Goal: Transaction & Acquisition: Book appointment/travel/reservation

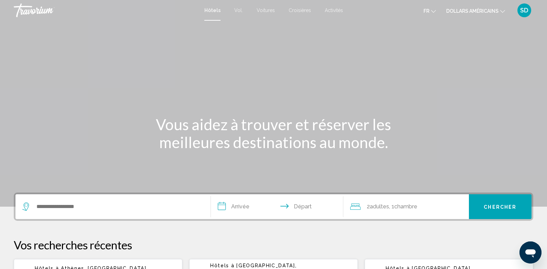
click at [500, 14] on button "dollars américains USD ($) MXN (Mexique$) CAD ($ CA) GBP (£) EUR (€) AUD (A$) N…" at bounding box center [475, 11] width 59 height 10
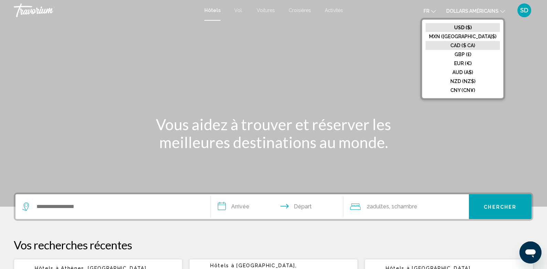
click at [475, 46] on font "CAD ($ CA)" at bounding box center [462, 46] width 25 height 6
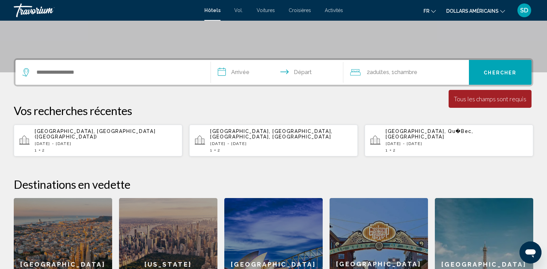
scroll to position [139, 0]
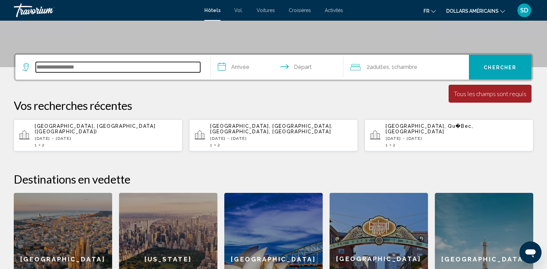
click at [146, 66] on input "Widget de recherche" at bounding box center [118, 67] width 164 height 10
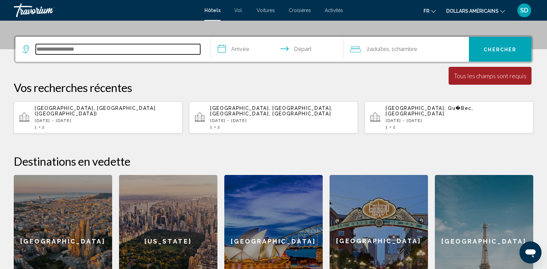
scroll to position [170, 0]
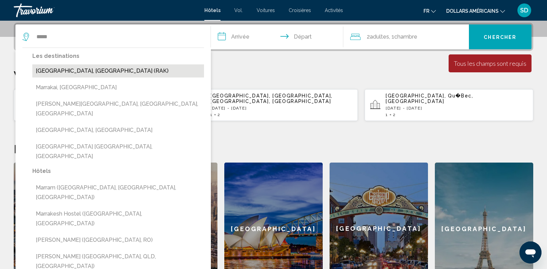
click at [91, 72] on button "[GEOGRAPHIC_DATA], [GEOGRAPHIC_DATA] (RAK)" at bounding box center [118, 70] width 172 height 13
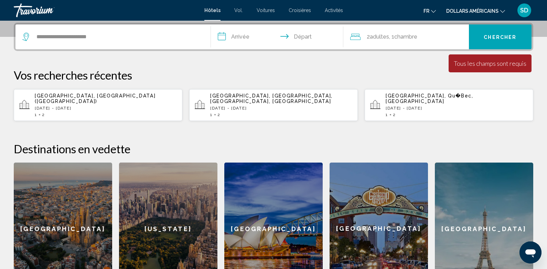
click at [235, 37] on input "**********" at bounding box center [278, 37] width 135 height 27
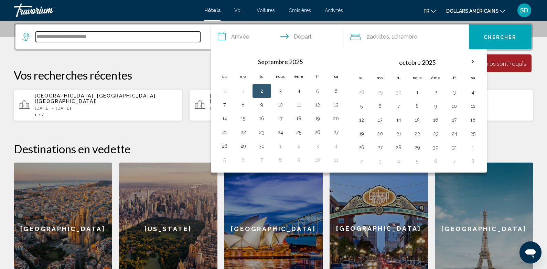
click at [113, 34] on input "**********" at bounding box center [118, 37] width 164 height 10
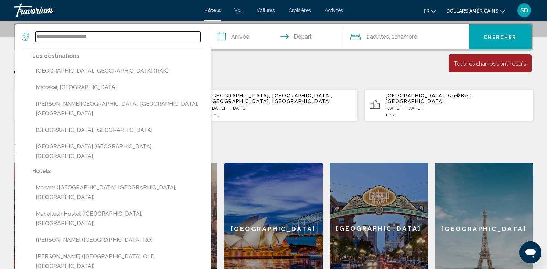
click at [112, 38] on input "**********" at bounding box center [118, 37] width 164 height 10
type input "*"
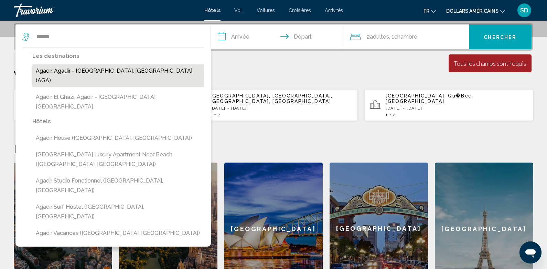
click at [151, 72] on button "Agadir, Agadir - [GEOGRAPHIC_DATA], [GEOGRAPHIC_DATA] (AGA)" at bounding box center [118, 75] width 172 height 23
type input "**********"
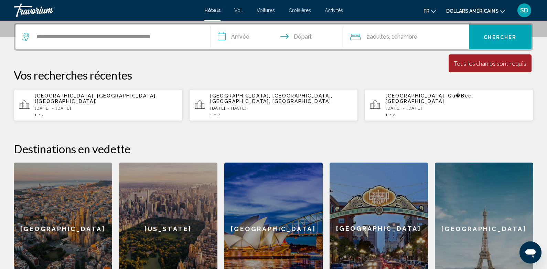
click at [227, 34] on input "**********" at bounding box center [278, 37] width 135 height 27
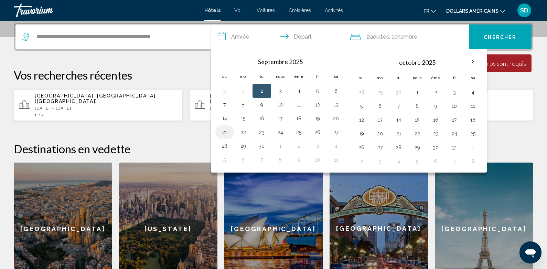
click at [226, 132] on button "21" at bounding box center [224, 132] width 11 height 10
click at [243, 128] on button "22" at bounding box center [243, 132] width 11 height 10
type input "**********"
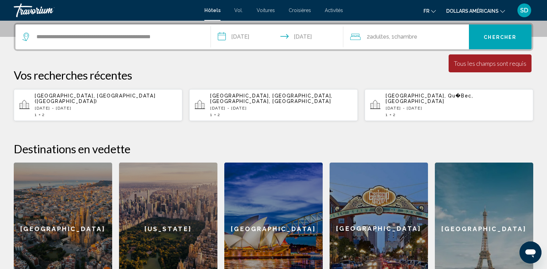
click at [397, 39] on font "Chambre" at bounding box center [405, 36] width 23 height 7
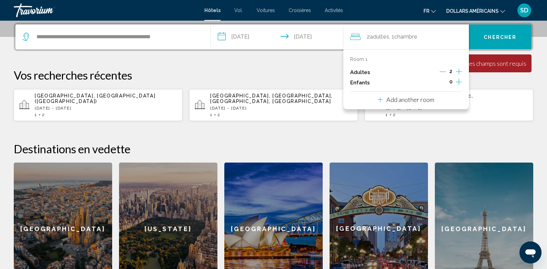
click at [492, 36] on font "Chercher" at bounding box center [500, 37] width 33 height 6
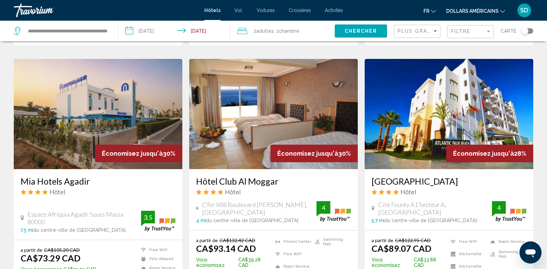
scroll to position [523, 0]
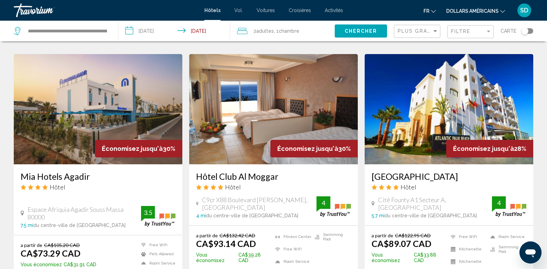
click at [419, 121] on img "Contenu principal" at bounding box center [449, 109] width 169 height 110
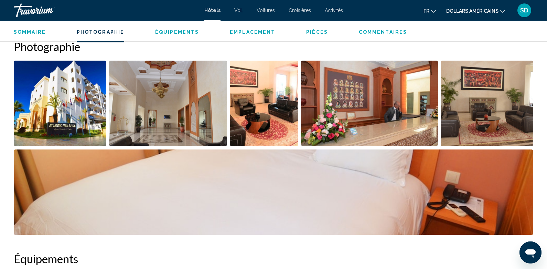
scroll to position [339, 0]
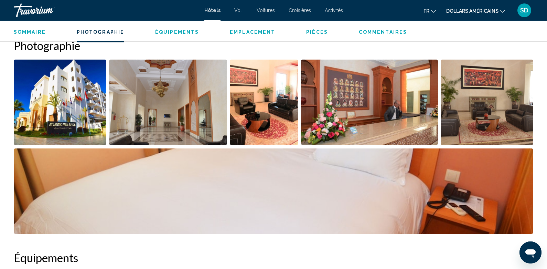
click at [66, 97] on img "Open full-screen image slider" at bounding box center [60, 102] width 93 height 85
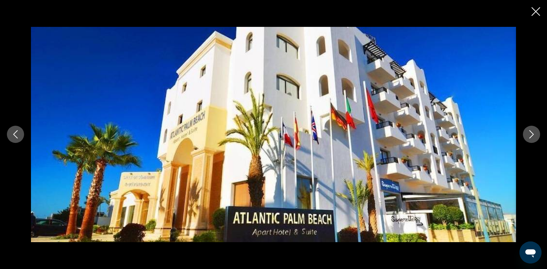
click at [532, 134] on icon "Next image" at bounding box center [531, 134] width 8 height 8
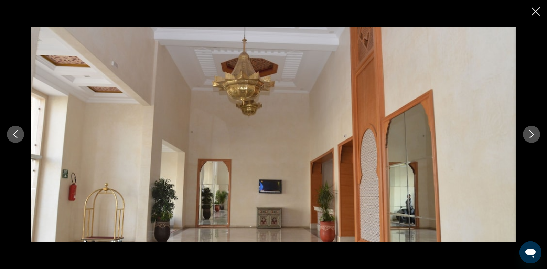
click at [532, 134] on icon "Next image" at bounding box center [531, 134] width 8 height 8
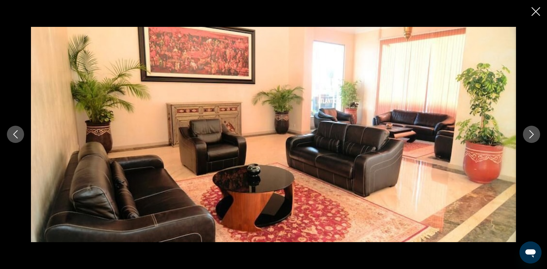
click at [532, 134] on icon "Next image" at bounding box center [531, 134] width 8 height 8
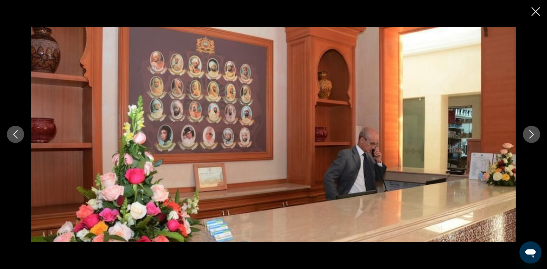
click at [532, 134] on icon "Next image" at bounding box center [531, 134] width 8 height 8
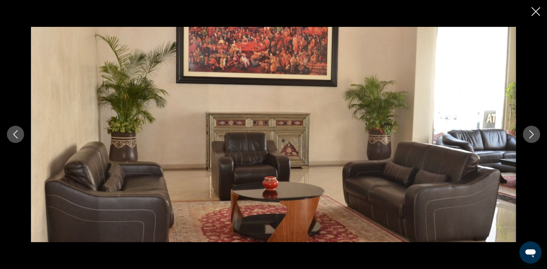
click at [532, 134] on icon "Next image" at bounding box center [531, 134] width 8 height 8
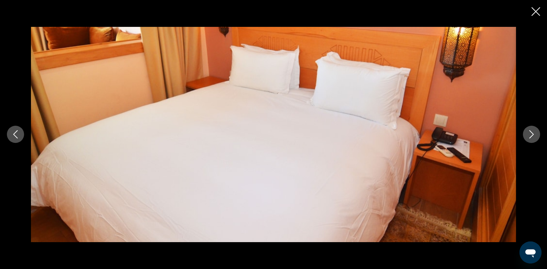
click at [532, 134] on icon "Next image" at bounding box center [531, 134] width 8 height 8
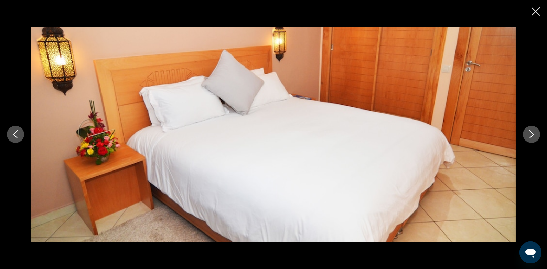
click at [532, 134] on icon "Next image" at bounding box center [531, 134] width 8 height 8
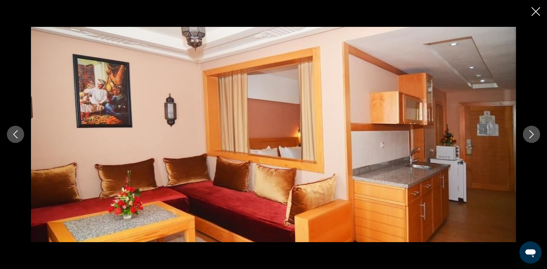
click at [532, 134] on icon "Next image" at bounding box center [531, 134] width 8 height 8
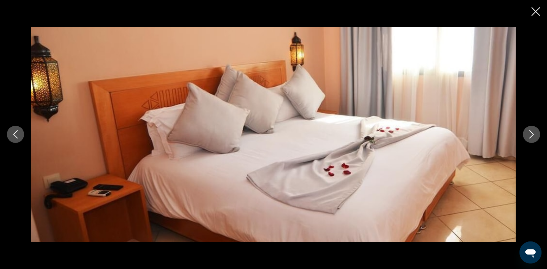
click at [532, 134] on icon "Next image" at bounding box center [531, 134] width 8 height 8
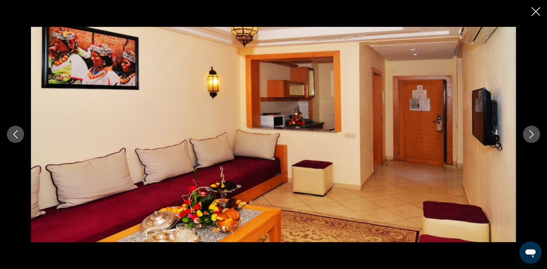
click at [532, 134] on icon "Next image" at bounding box center [531, 134] width 8 height 8
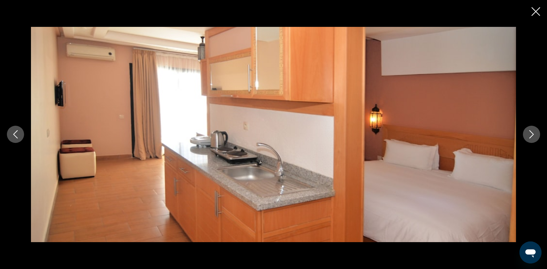
click at [532, 134] on icon "Next image" at bounding box center [531, 134] width 8 height 8
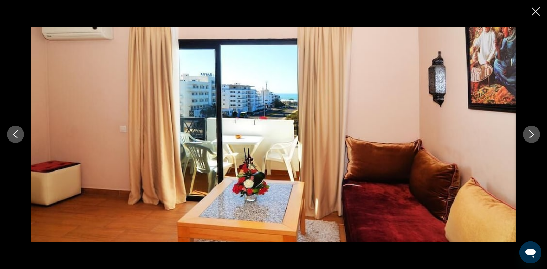
click at [532, 134] on icon "Next image" at bounding box center [531, 134] width 8 height 8
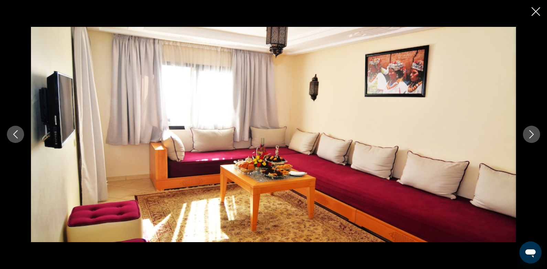
click at [532, 11] on icon "Close slideshow" at bounding box center [535, 11] width 9 height 9
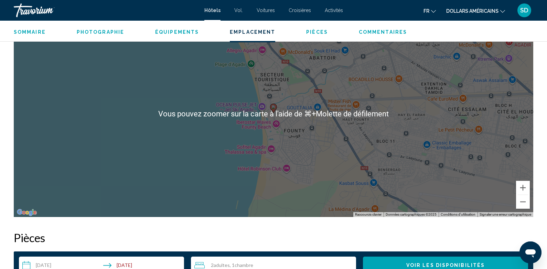
scroll to position [682, 0]
click at [319, 155] on div "Pour activer le glissement avec le clavier, appuyez sur Alt+Entrée. Une fois ce…" at bounding box center [273, 113] width 519 height 206
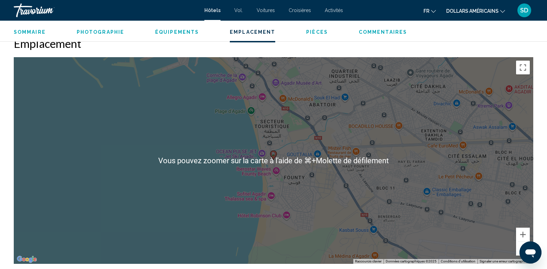
scroll to position [627, 0]
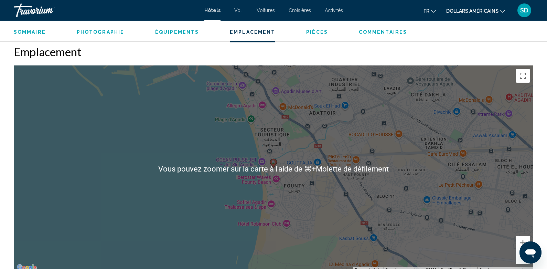
click at [334, 140] on div "Pour activer le glissement avec le clavier, appuyez sur Alt+Entrée. Une fois ce…" at bounding box center [273, 168] width 519 height 206
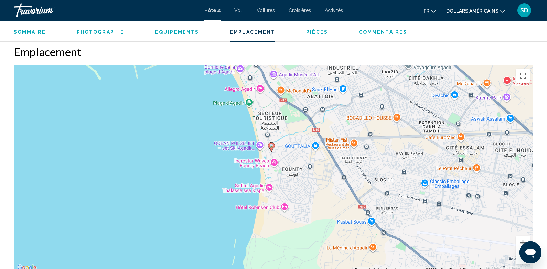
drag, startPoint x: 277, startPoint y: 145, endPoint x: 275, endPoint y: 126, distance: 18.7
click at [275, 126] on div "Pour activer le glissement avec le clavier, appuyez sur Alt+Entrée. Une fois ce…" at bounding box center [273, 168] width 519 height 206
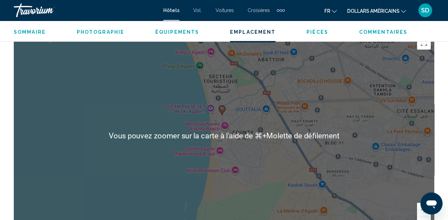
scroll to position [782, 0]
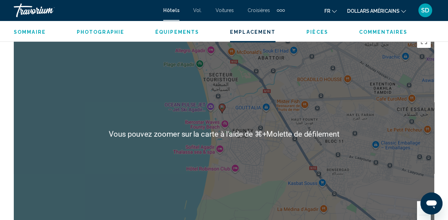
click at [229, 109] on div "Pour activer le glissement avec le clavier, appuyez sur Alt+Entrée. Une fois ce…" at bounding box center [224, 134] width 420 height 206
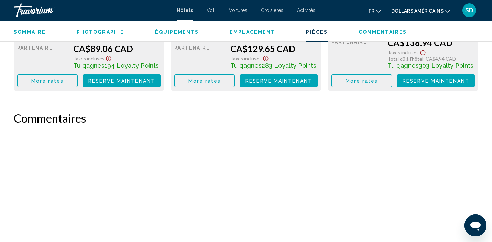
scroll to position [1126, 0]
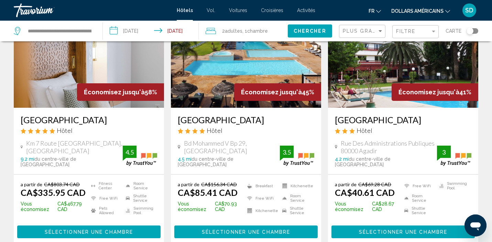
scroll to position [66, 0]
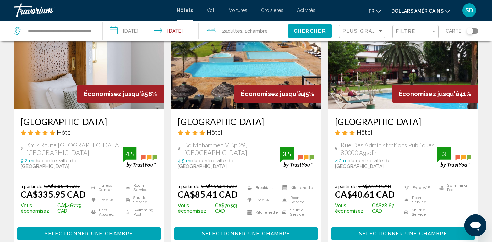
click at [311, 8] on font "Activités" at bounding box center [306, 11] width 18 height 6
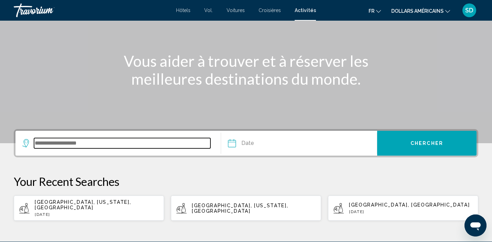
click at [108, 139] on input "Search widget" at bounding box center [122, 143] width 176 height 10
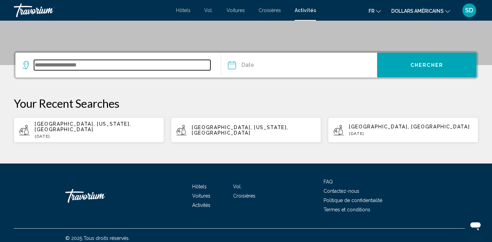
scroll to position [142, 0]
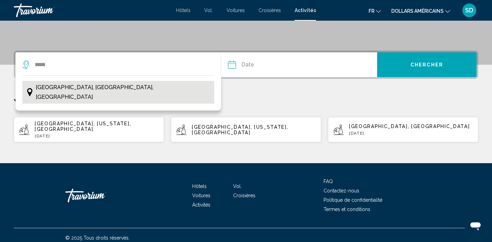
click at [125, 90] on button "Marrakech, Maroc Central, Maroc" at bounding box center [118, 92] width 192 height 23
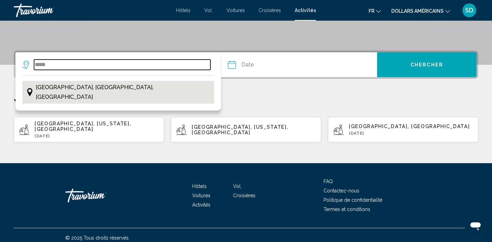
type input "**********"
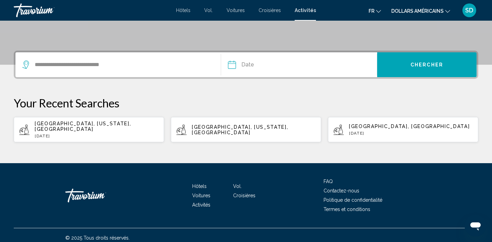
click at [250, 65] on input "Date" at bounding box center [264, 65] width 77 height 27
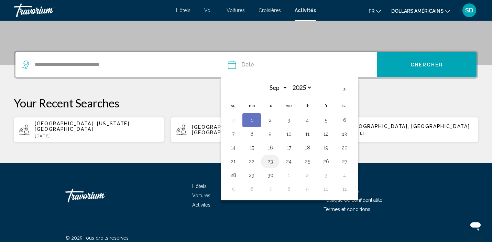
click at [269, 163] on button "23" at bounding box center [270, 162] width 11 height 10
type input "**********"
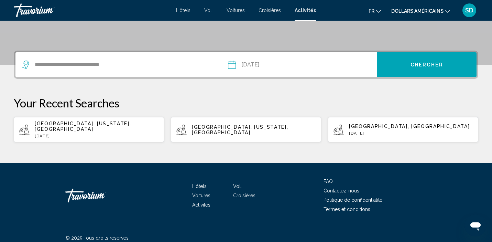
click at [445, 8] on button "dollars américains USD ($) MXN (Mexique$) CAD ($ CA) GBP (£) EUR (€) AUD (A$) N…" at bounding box center [420, 11] width 59 height 10
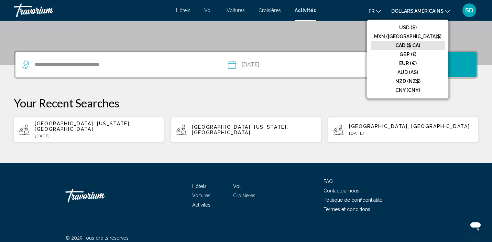
click at [420, 44] on font "CAD ($ CA)" at bounding box center [408, 46] width 25 height 6
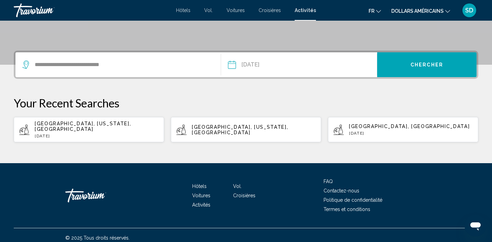
click at [440, 64] on span "Chercher" at bounding box center [427, 65] width 33 height 6
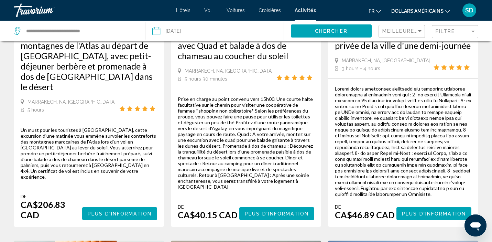
scroll to position [523, 0]
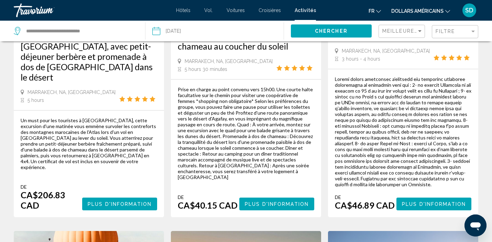
click at [270, 201] on span "Plus d'information" at bounding box center [277, 204] width 64 height 6
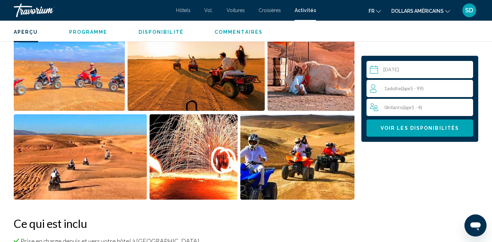
scroll to position [327, 0]
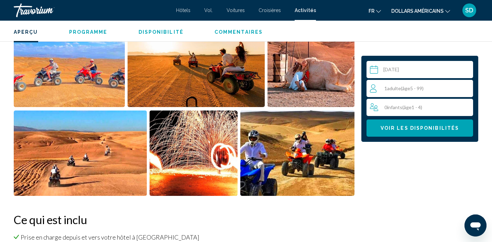
click at [298, 145] on img "Open full-screen image slider" at bounding box center [297, 152] width 114 height 85
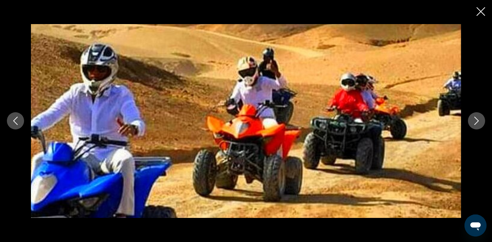
click at [474, 118] on icon "Next image" at bounding box center [477, 121] width 8 height 8
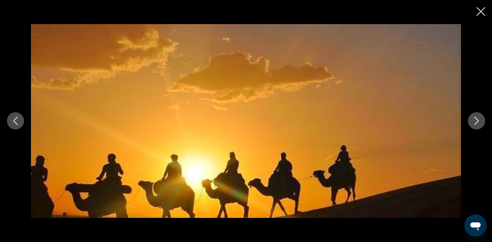
click at [474, 118] on icon "Next image" at bounding box center [477, 121] width 8 height 8
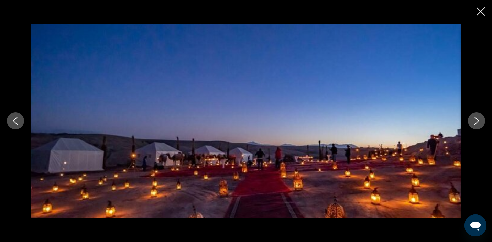
click at [474, 118] on icon "Next image" at bounding box center [477, 121] width 8 height 8
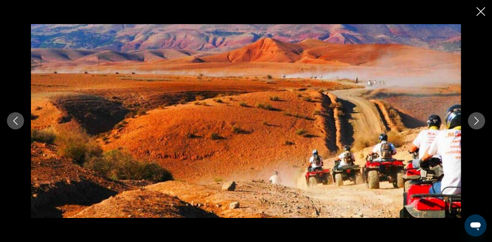
click at [17, 129] on div "Contenu principal" at bounding box center [246, 120] width 492 height 193
click at [17, 124] on icon "Previous image" at bounding box center [15, 121] width 4 height 8
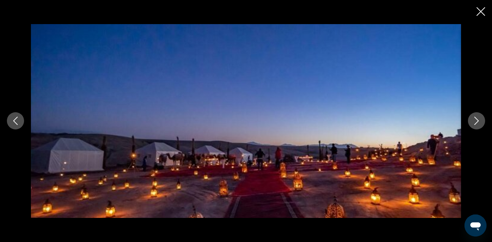
click at [480, 121] on icon "Next image" at bounding box center [477, 121] width 8 height 8
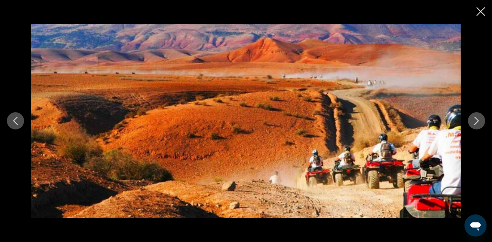
click at [480, 121] on icon "Next image" at bounding box center [477, 121] width 8 height 8
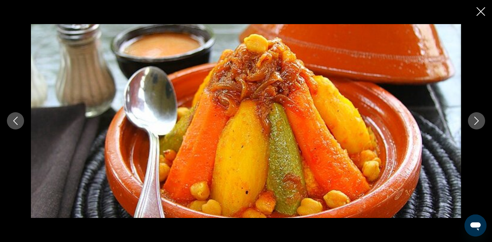
click at [480, 121] on icon "Next image" at bounding box center [477, 121] width 8 height 8
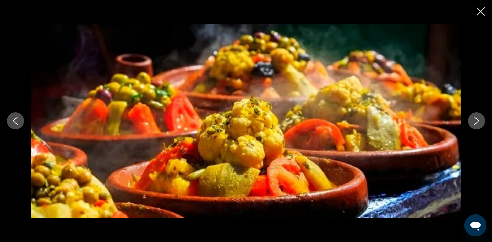
click at [480, 121] on icon "Next image" at bounding box center [477, 121] width 8 height 8
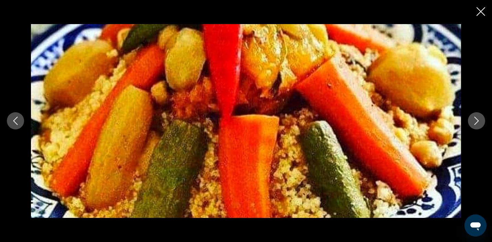
click at [480, 120] on icon "Next image" at bounding box center [477, 121] width 8 height 8
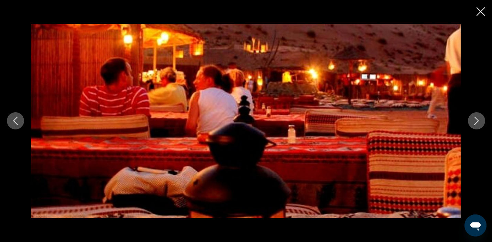
click at [476, 118] on icon "Next image" at bounding box center [477, 121] width 4 height 8
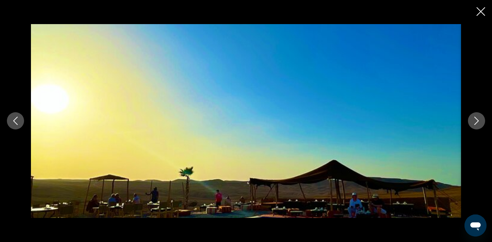
click at [477, 121] on icon "Next image" at bounding box center [477, 121] width 8 height 8
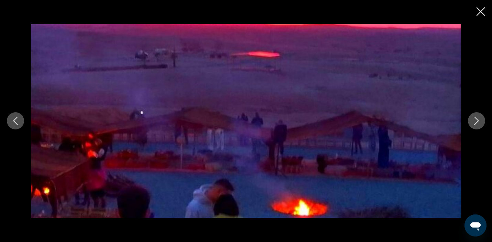
click at [477, 121] on icon "Next image" at bounding box center [477, 121] width 8 height 8
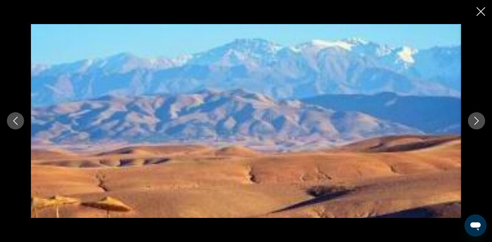
click at [477, 121] on icon "Next image" at bounding box center [477, 121] width 8 height 8
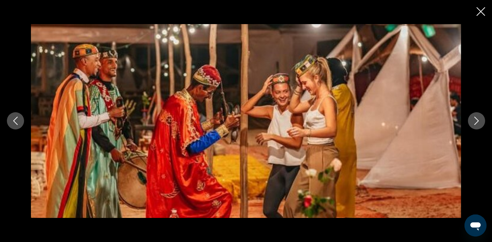
click at [477, 121] on icon "Next image" at bounding box center [477, 121] width 8 height 8
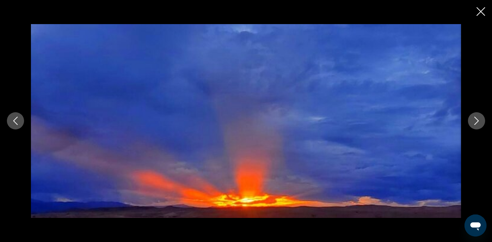
click at [477, 121] on icon "Next image" at bounding box center [477, 121] width 8 height 8
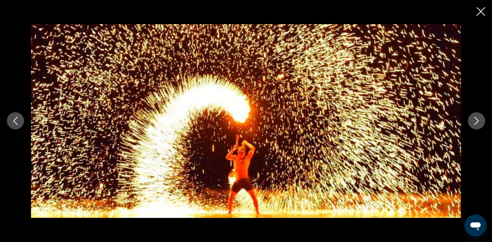
click at [477, 121] on icon "Next image" at bounding box center [477, 121] width 8 height 8
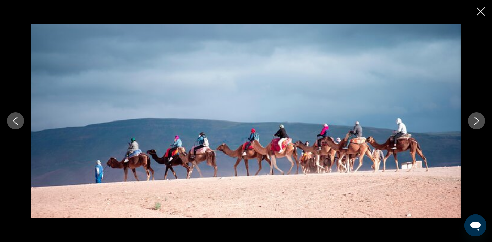
click at [477, 122] on icon "Next image" at bounding box center [477, 121] width 4 height 8
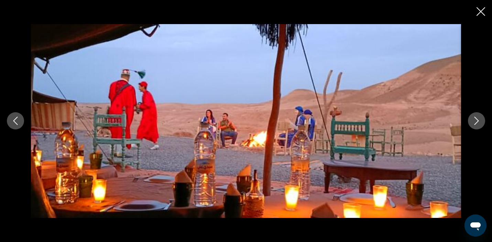
click at [477, 122] on icon "Next image" at bounding box center [477, 121] width 4 height 8
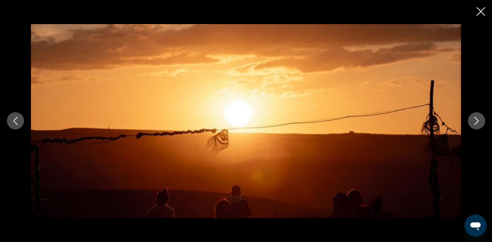
click at [477, 122] on icon "Next image" at bounding box center [477, 121] width 4 height 8
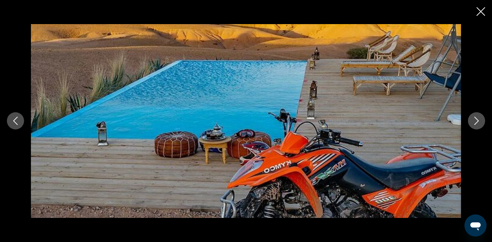
click at [477, 122] on icon "Next image" at bounding box center [477, 121] width 4 height 8
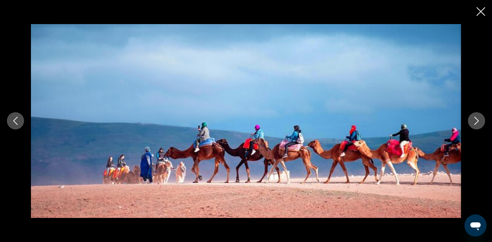
click at [474, 122] on icon "Next image" at bounding box center [477, 121] width 8 height 8
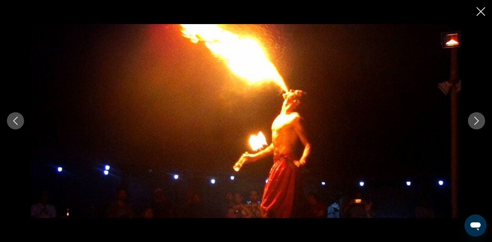
click at [474, 122] on icon "Next image" at bounding box center [477, 121] width 8 height 8
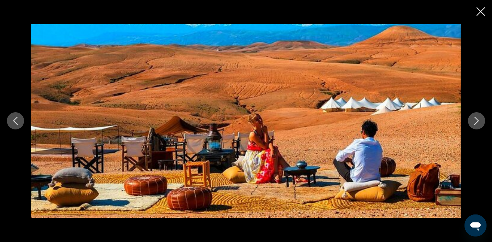
click at [479, 121] on icon "Next image" at bounding box center [477, 121] width 8 height 8
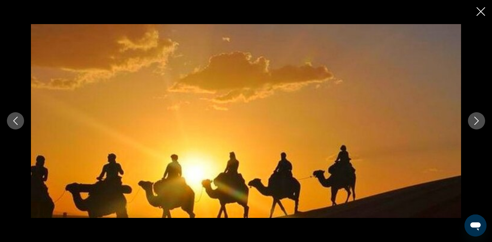
click at [475, 121] on icon "Next image" at bounding box center [477, 121] width 8 height 8
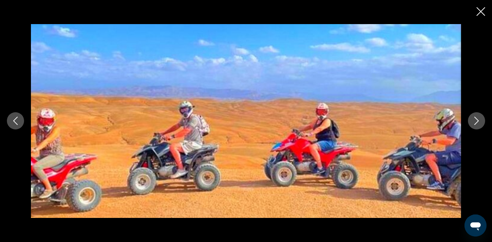
click at [480, 15] on icon "Close slideshow" at bounding box center [481, 11] width 9 height 9
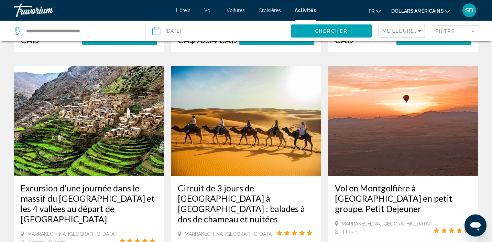
scroll to position [1009, 0]
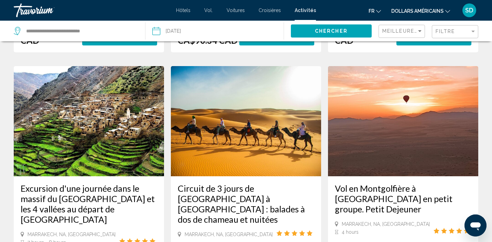
click at [88, 131] on img "Contenu principal" at bounding box center [89, 121] width 150 height 110
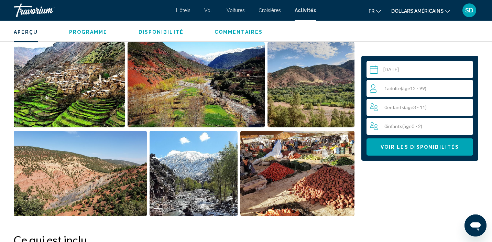
scroll to position [261, 0]
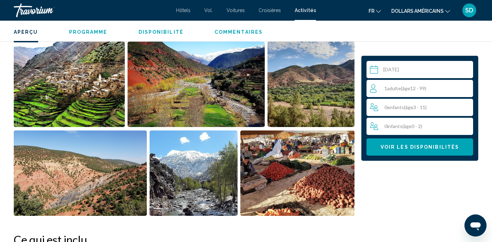
click at [81, 87] on img "Open full-screen image slider" at bounding box center [69, 84] width 111 height 85
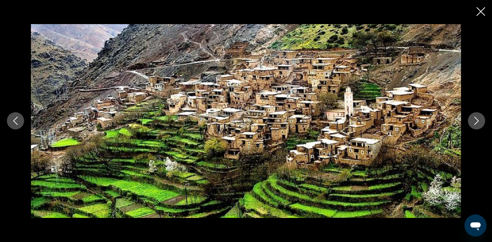
click at [481, 121] on button "Next image" at bounding box center [476, 120] width 17 height 17
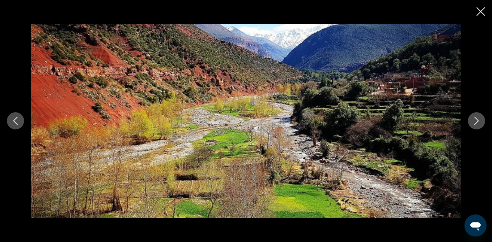
click at [481, 121] on button "Next image" at bounding box center [476, 120] width 17 height 17
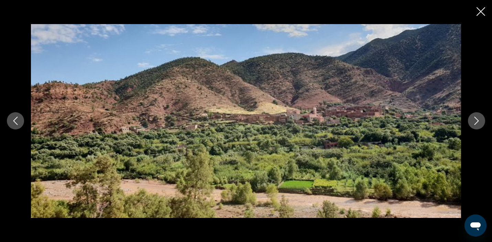
click at [481, 121] on button "Next image" at bounding box center [476, 120] width 17 height 17
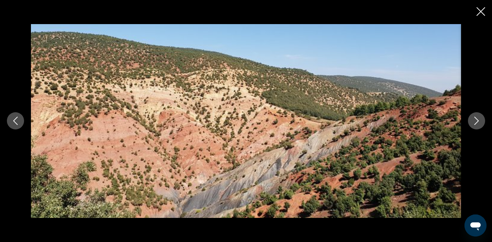
click at [481, 121] on button "Next image" at bounding box center [476, 120] width 17 height 17
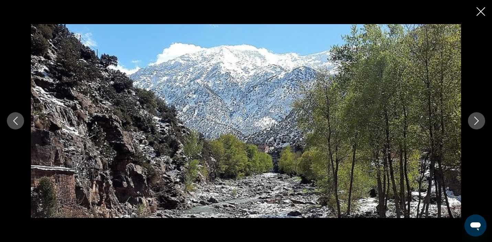
click at [481, 121] on button "Next image" at bounding box center [476, 120] width 17 height 17
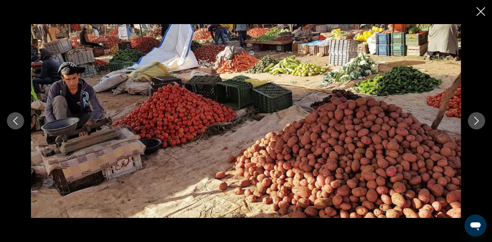
click at [481, 121] on button "Next image" at bounding box center [476, 120] width 17 height 17
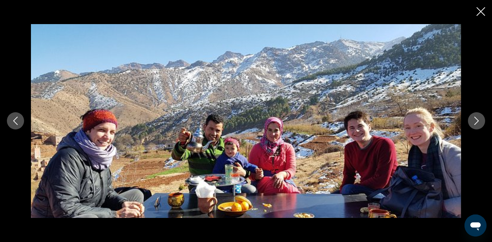
click at [481, 121] on button "Next image" at bounding box center [476, 120] width 17 height 17
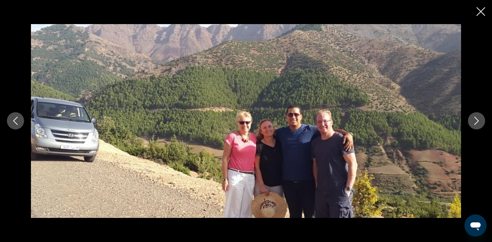
click at [481, 121] on button "Next image" at bounding box center [476, 120] width 17 height 17
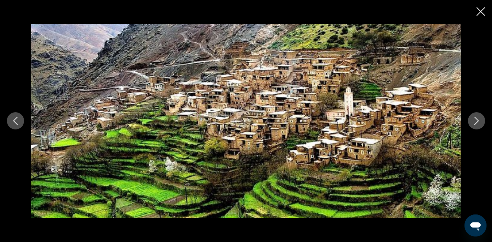
click at [480, 14] on icon "Close slideshow" at bounding box center [481, 11] width 9 height 9
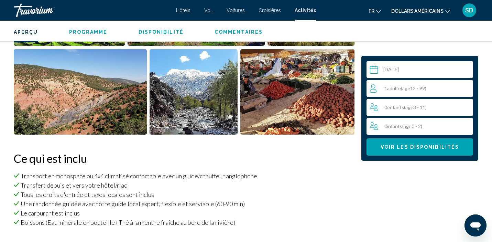
scroll to position [345, 0]
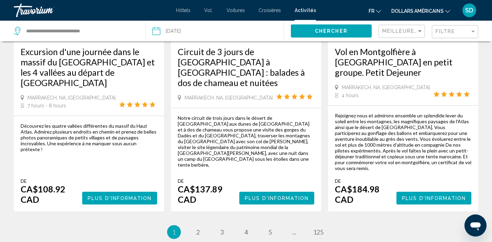
scroll to position [1147, 0]
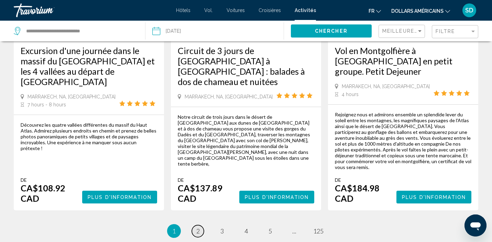
click at [198, 227] on span "2" at bounding box center [197, 231] width 3 height 8
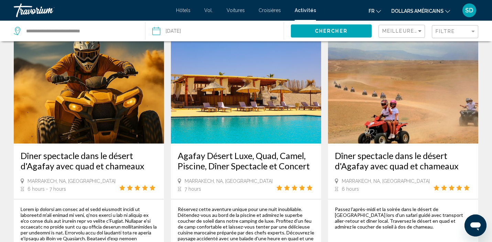
scroll to position [366, 0]
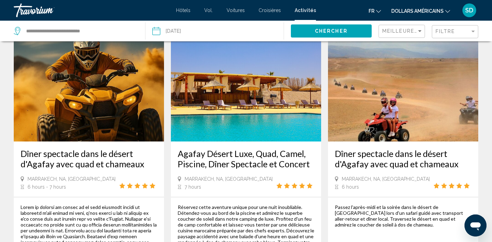
click at [267, 115] on img "Contenu principal" at bounding box center [246, 86] width 150 height 110
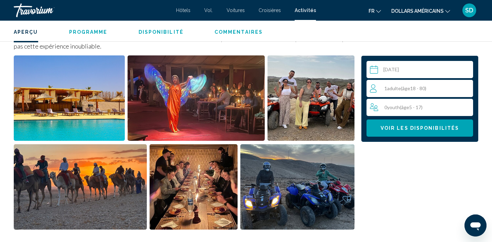
scroll to position [290, 0]
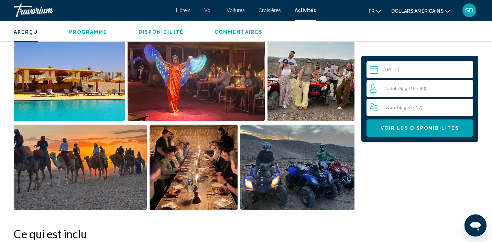
click at [90, 85] on img "Open full-screen image slider" at bounding box center [69, 78] width 111 height 85
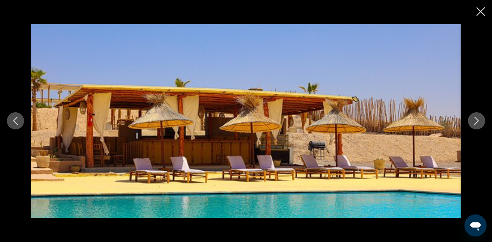
click at [481, 121] on button "Next image" at bounding box center [476, 120] width 17 height 17
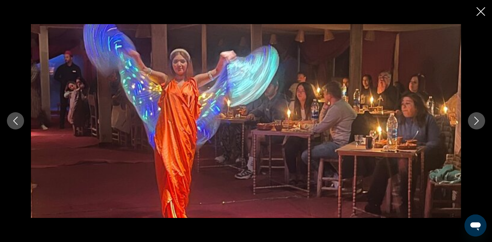
click at [481, 122] on button "Next image" at bounding box center [476, 120] width 17 height 17
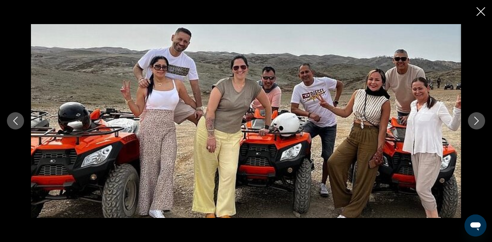
click at [481, 122] on button "Next image" at bounding box center [476, 120] width 17 height 17
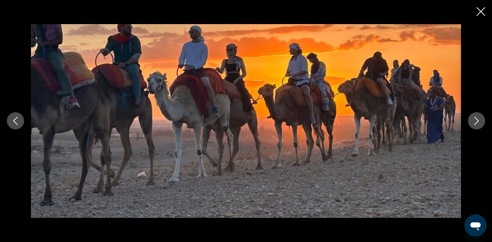
click at [481, 122] on button "Next image" at bounding box center [476, 120] width 17 height 17
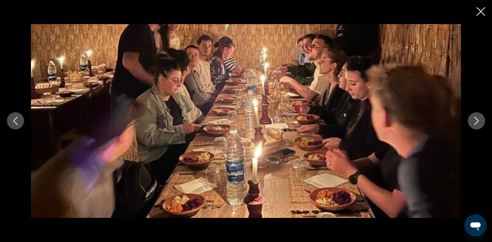
click at [481, 122] on button "Next image" at bounding box center [476, 120] width 17 height 17
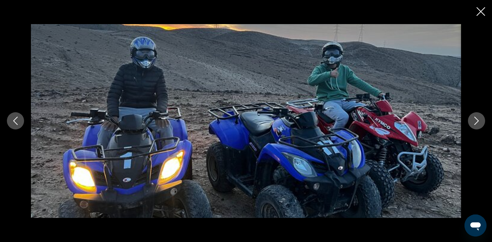
click at [481, 122] on button "Next image" at bounding box center [476, 120] width 17 height 17
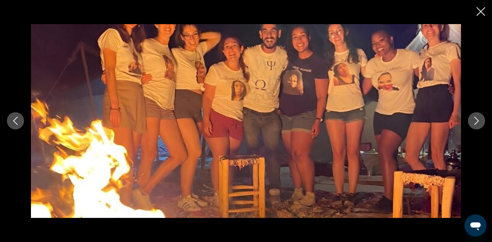
click at [481, 122] on button "Next image" at bounding box center [476, 120] width 17 height 17
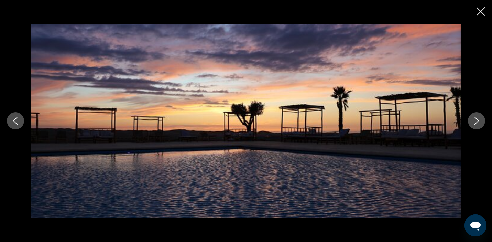
click at [481, 122] on button "Next image" at bounding box center [476, 120] width 17 height 17
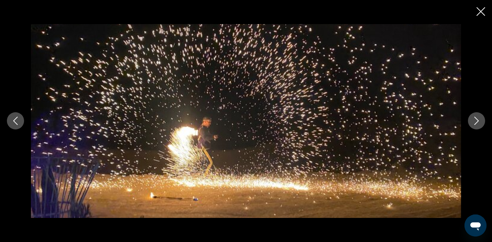
click at [15, 121] on icon "Previous image" at bounding box center [15, 121] width 8 height 8
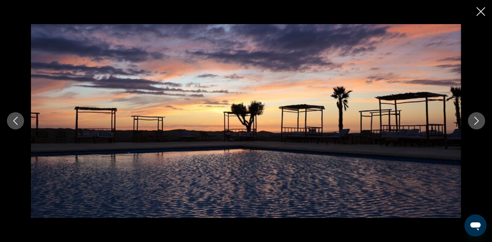
click at [475, 124] on icon "Next image" at bounding box center [477, 121] width 4 height 8
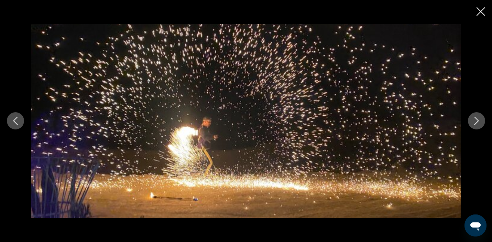
click at [475, 124] on icon "Next image" at bounding box center [477, 121] width 4 height 8
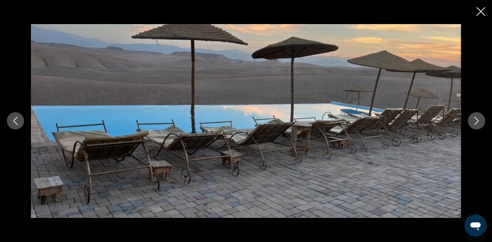
click at [475, 123] on icon "Next image" at bounding box center [477, 121] width 8 height 8
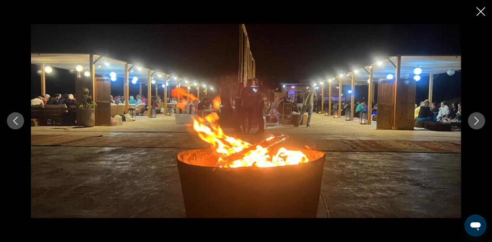
click at [475, 123] on icon "Next image" at bounding box center [477, 121] width 8 height 8
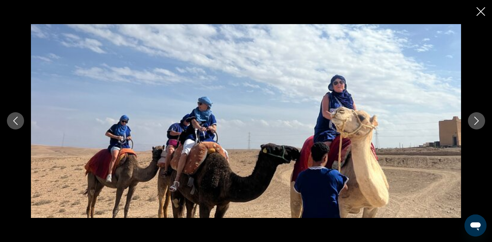
click at [475, 123] on icon "Next image" at bounding box center [477, 121] width 8 height 8
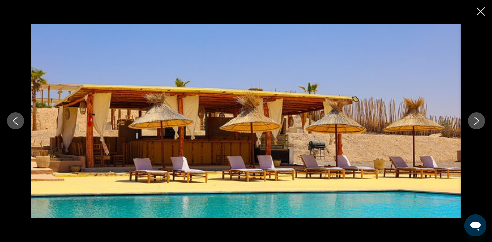
click at [479, 10] on icon "Close slideshow" at bounding box center [481, 11] width 9 height 9
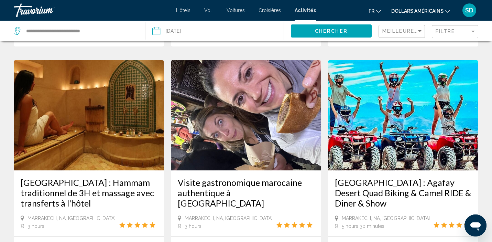
scroll to position [671, 0]
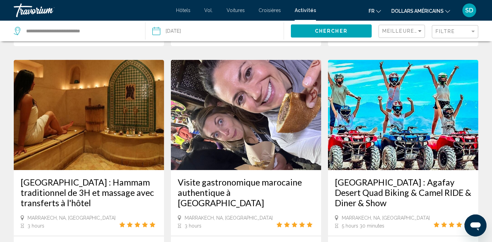
click at [120, 137] on img "Contenu principal" at bounding box center [89, 115] width 150 height 110
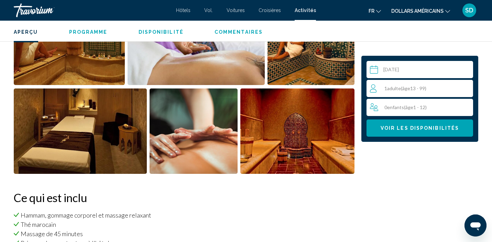
scroll to position [275, 0]
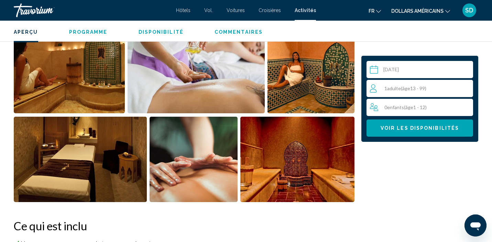
click at [308, 171] on img "Open full-screen image slider" at bounding box center [297, 159] width 114 height 85
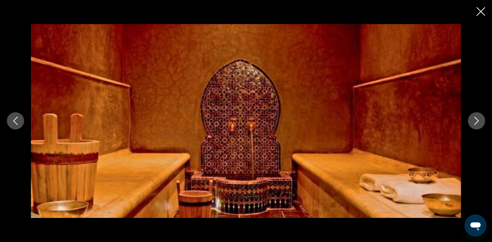
click at [476, 121] on icon "Next image" at bounding box center [477, 121] width 8 height 8
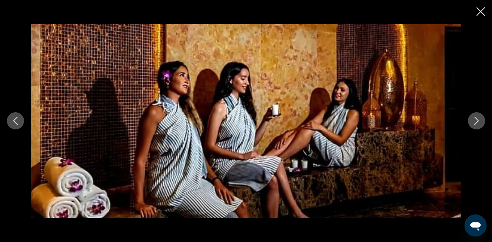
click at [476, 124] on icon "Next image" at bounding box center [477, 121] width 4 height 8
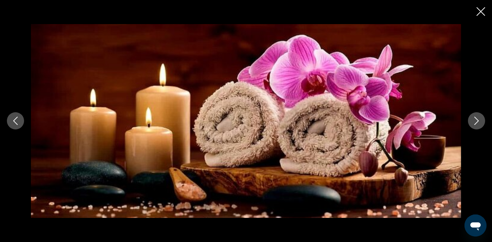
click at [476, 123] on icon "Next image" at bounding box center [477, 121] width 8 height 8
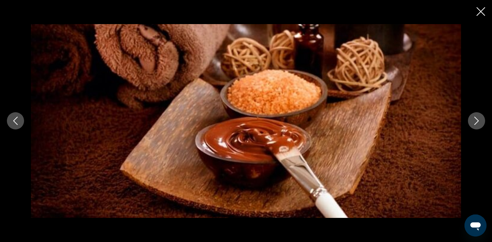
click at [476, 123] on icon "Next image" at bounding box center [477, 121] width 8 height 8
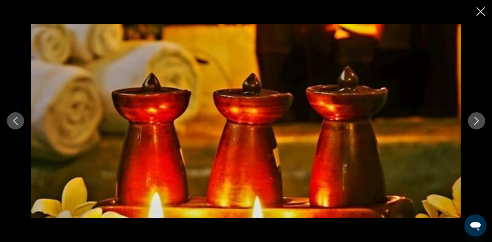
click at [476, 123] on icon "Next image" at bounding box center [477, 121] width 8 height 8
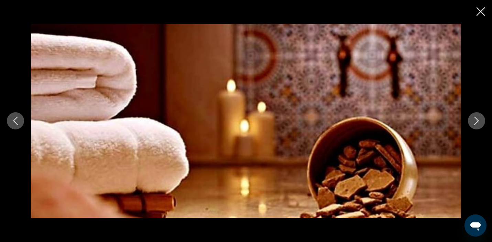
click at [476, 123] on icon "Next image" at bounding box center [477, 121] width 8 height 8
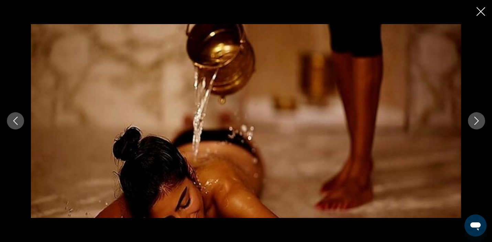
click at [476, 123] on icon "Next image" at bounding box center [477, 121] width 8 height 8
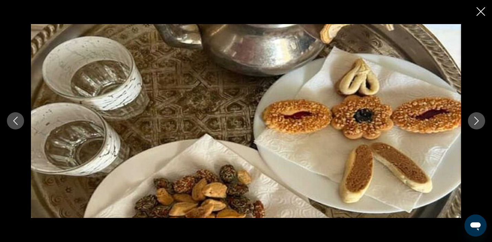
click at [476, 123] on icon "Next image" at bounding box center [477, 121] width 8 height 8
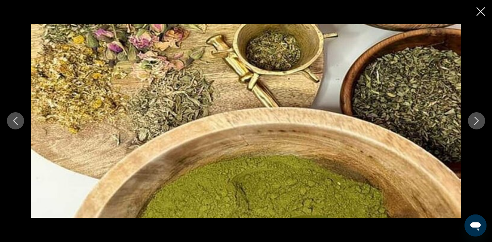
click at [481, 12] on icon "Close slideshow" at bounding box center [481, 11] width 9 height 9
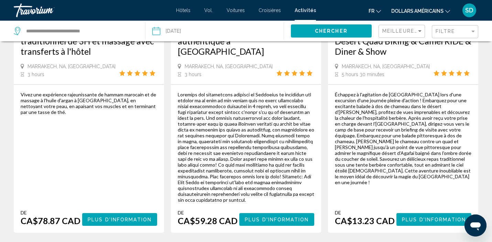
scroll to position [823, 0]
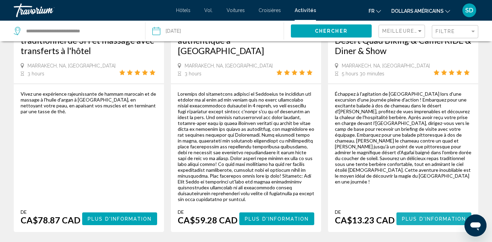
click at [437, 216] on span "Plus d'information" at bounding box center [434, 219] width 64 height 6
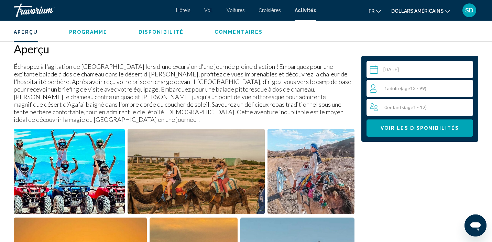
scroll to position [222, 0]
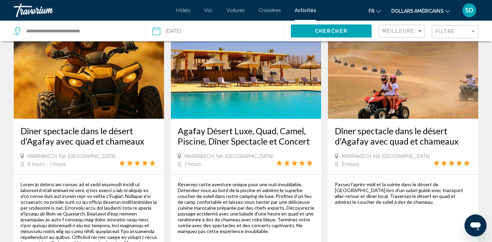
scroll to position [376, 0]
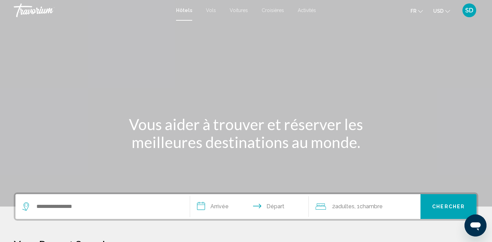
click at [447, 10] on icon "Change currency" at bounding box center [447, 11] width 5 height 5
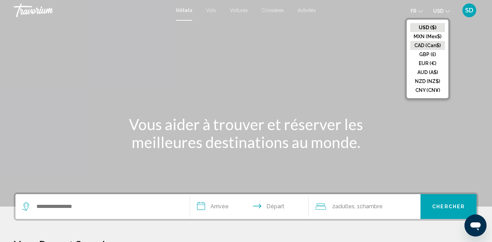
click at [425, 44] on button "CAD (Can$)" at bounding box center [427, 45] width 35 height 9
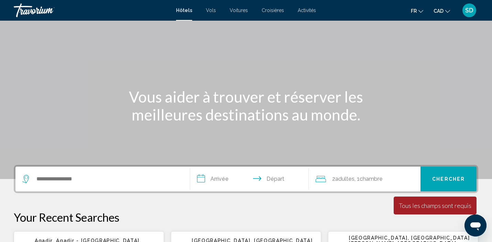
scroll to position [78, 0]
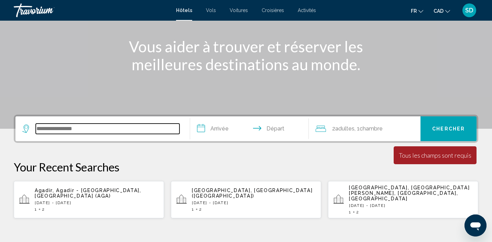
click at [98, 132] on input "Search widget" at bounding box center [108, 128] width 144 height 10
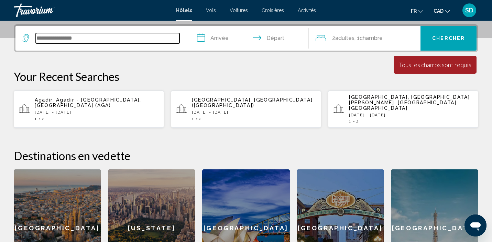
scroll to position [170, 0]
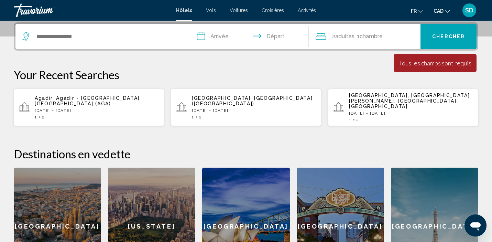
click at [99, 105] on div "Agadir, Agadir - [GEOGRAPHIC_DATA], [GEOGRAPHIC_DATA] (AGA) [DATE] - [DATE] 1 2" at bounding box center [97, 107] width 124 height 24
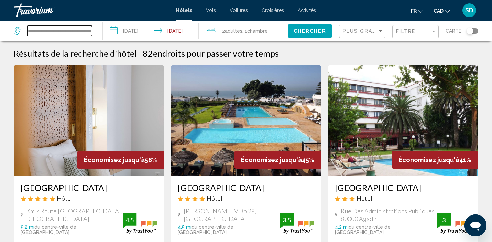
click at [74, 30] on input "**********" at bounding box center [59, 31] width 65 height 10
type input "**********"
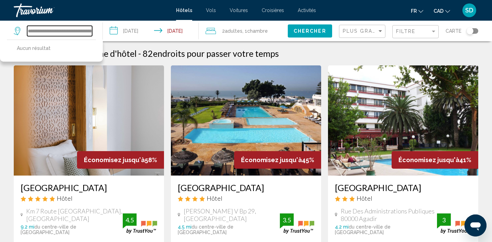
scroll to position [0, 59]
drag, startPoint x: 29, startPoint y: 31, endPoint x: 111, endPoint y: 31, distance: 82.6
click at [111, 31] on div "**********" at bounding box center [246, 31] width 492 height 21
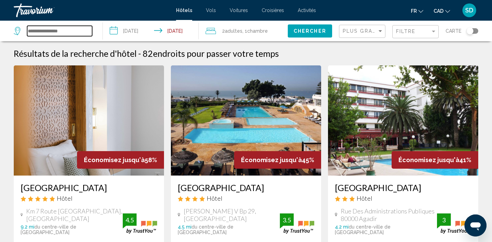
scroll to position [0, 0]
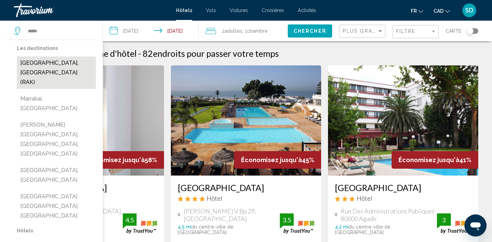
click at [79, 66] on button "[GEOGRAPHIC_DATA], [GEOGRAPHIC_DATA] (RAK)" at bounding box center [56, 72] width 79 height 32
type input "**********"
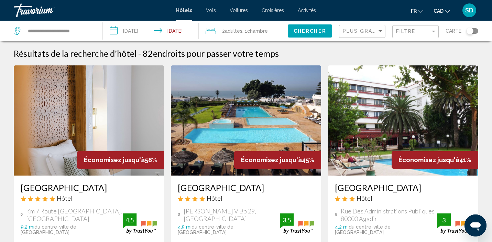
click at [143, 31] on input "**********" at bounding box center [152, 32] width 99 height 23
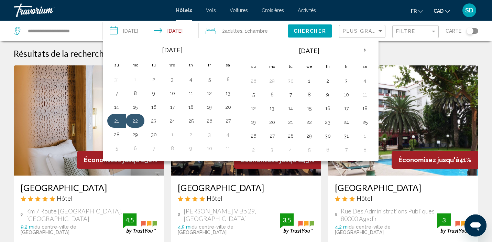
click at [137, 123] on button "22" at bounding box center [135, 121] width 11 height 10
click at [191, 121] on button "25" at bounding box center [190, 121] width 11 height 10
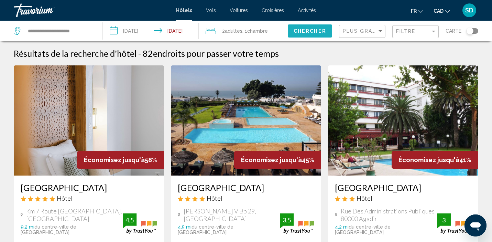
click at [313, 32] on span "Chercher" at bounding box center [310, 32] width 33 height 6
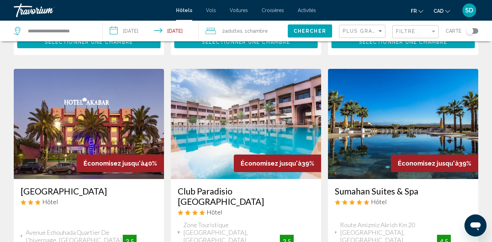
scroll to position [876, 0]
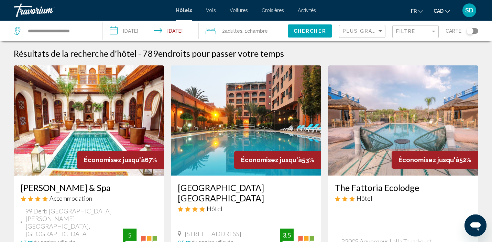
click at [144, 33] on input "**********" at bounding box center [152, 32] width 99 height 23
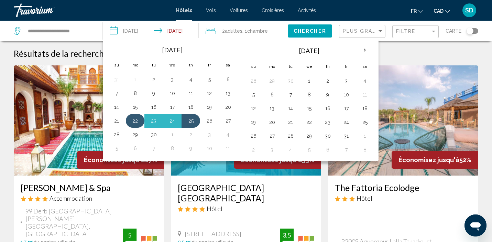
click at [136, 122] on button "22" at bounding box center [135, 121] width 11 height 10
click at [175, 122] on button "24" at bounding box center [172, 121] width 11 height 10
type input "**********"
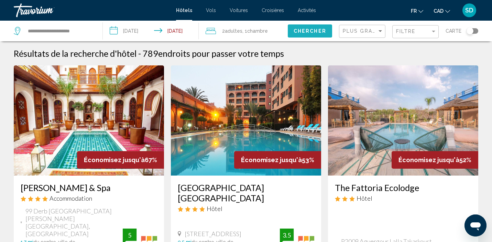
click at [319, 29] on span "Chercher" at bounding box center [310, 32] width 33 height 6
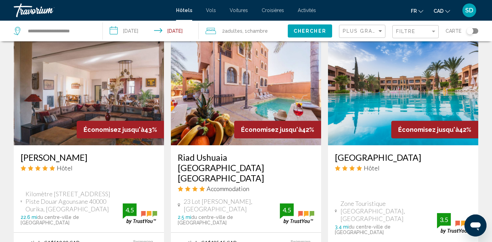
scroll to position [583, 0]
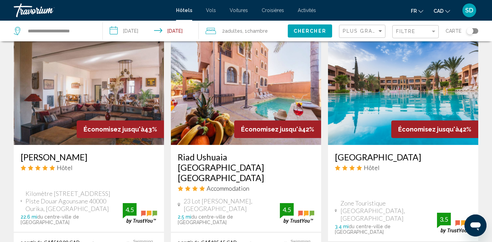
click at [232, 93] on img "Main content" at bounding box center [246, 90] width 150 height 110
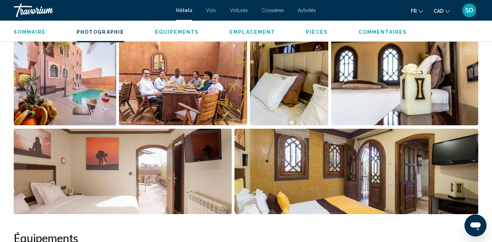
scroll to position [332, 0]
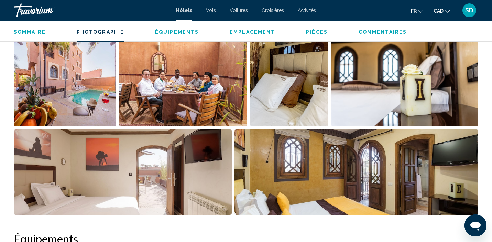
click at [109, 80] on img "Open full-screen image slider" at bounding box center [65, 83] width 103 height 85
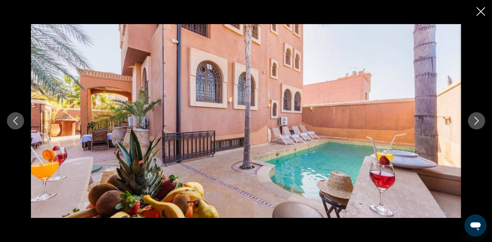
click at [478, 122] on icon "Next image" at bounding box center [477, 121] width 4 height 8
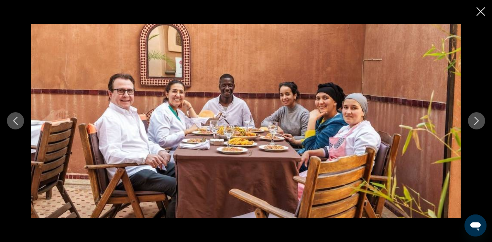
click at [478, 121] on icon "Next image" at bounding box center [477, 121] width 4 height 8
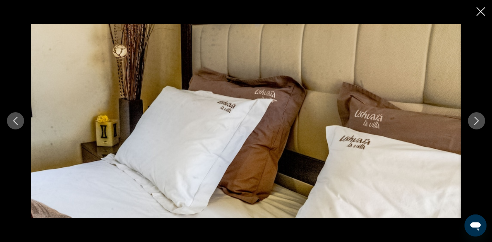
click at [478, 121] on icon "Next image" at bounding box center [477, 121] width 4 height 8
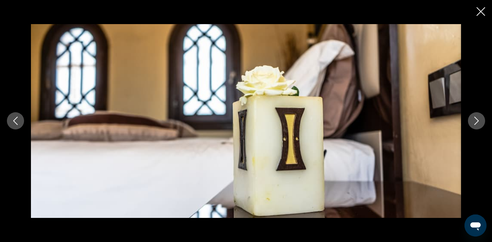
click at [478, 121] on icon "Next image" at bounding box center [477, 121] width 4 height 8
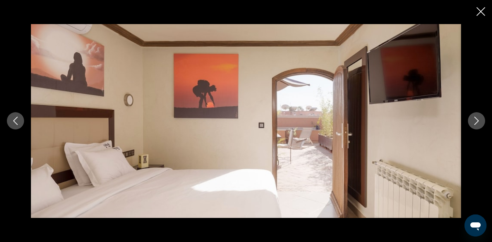
click at [478, 121] on icon "Next image" at bounding box center [477, 121] width 4 height 8
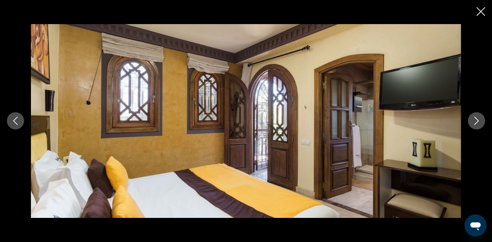
click at [478, 121] on icon "Next image" at bounding box center [477, 121] width 4 height 8
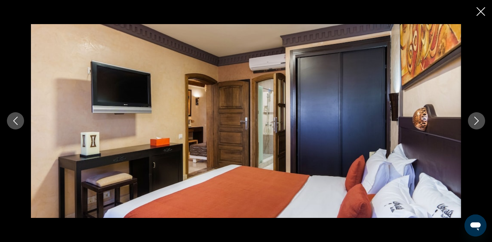
click at [478, 121] on icon "Next image" at bounding box center [477, 121] width 4 height 8
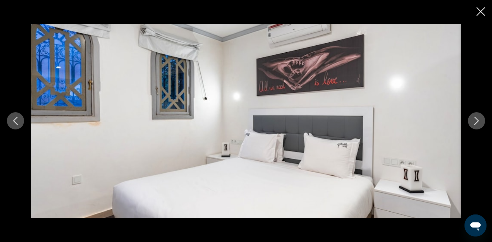
click at [478, 121] on icon "Next image" at bounding box center [477, 121] width 4 height 8
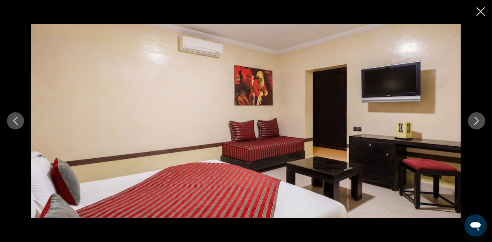
click at [478, 121] on icon "Next image" at bounding box center [477, 121] width 4 height 8
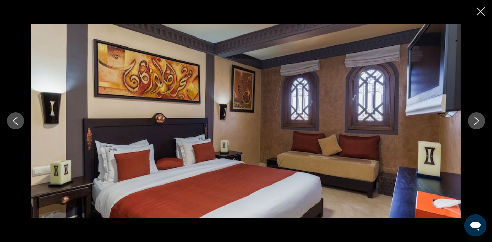
click at [480, 14] on icon "Close slideshow" at bounding box center [481, 11] width 9 height 9
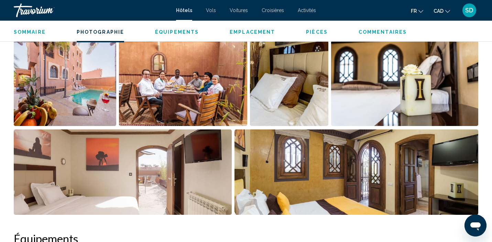
click at [95, 88] on img "Open full-screen image slider" at bounding box center [65, 83] width 103 height 85
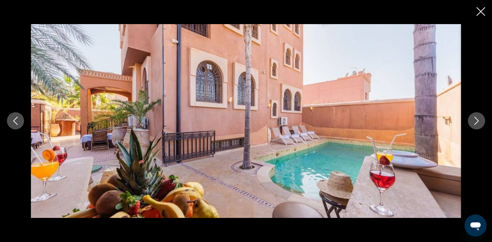
click at [478, 11] on icon "Close slideshow" at bounding box center [481, 11] width 9 height 9
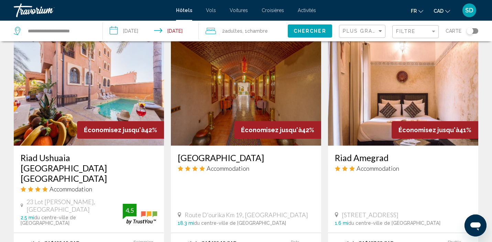
scroll to position [585, 0]
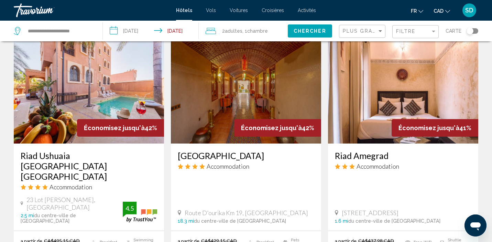
click at [241, 68] on img "Main content" at bounding box center [246, 88] width 150 height 110
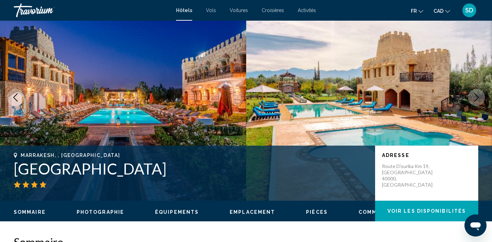
scroll to position [33, 0]
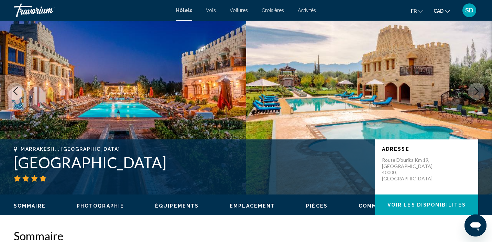
click at [476, 94] on icon "Next image" at bounding box center [477, 91] width 4 height 8
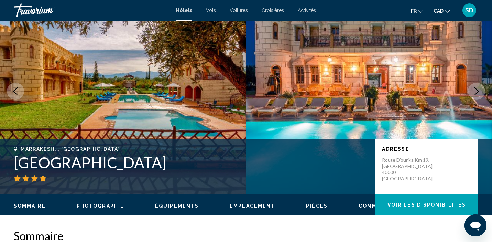
click at [476, 94] on icon "Next image" at bounding box center [477, 91] width 4 height 8
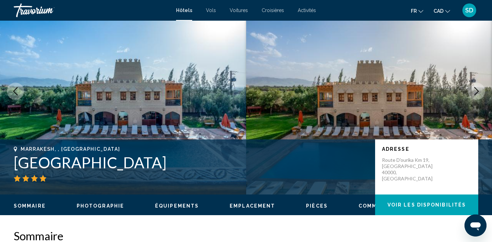
click at [13, 93] on icon "Previous image" at bounding box center [15, 91] width 8 height 8
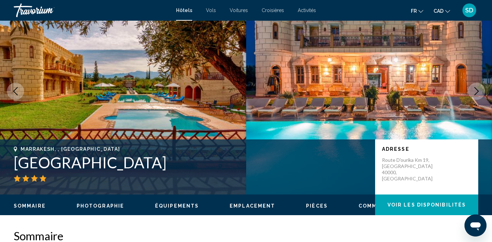
click at [477, 94] on icon "Next image" at bounding box center [477, 91] width 8 height 8
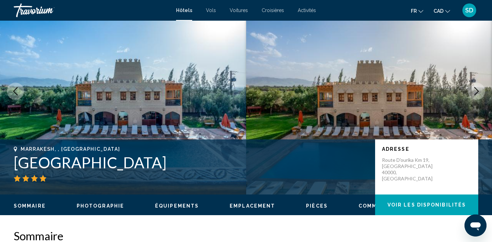
click at [477, 94] on icon "Next image" at bounding box center [477, 91] width 8 height 8
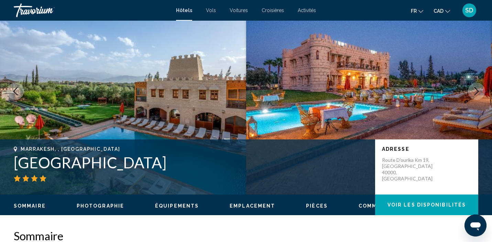
click at [477, 94] on icon "Next image" at bounding box center [477, 91] width 8 height 8
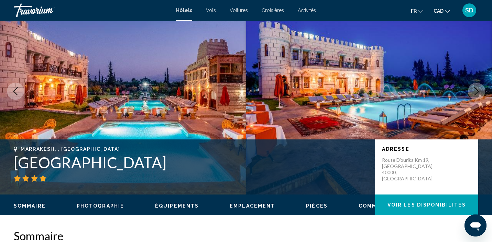
click at [477, 94] on icon "Next image" at bounding box center [477, 91] width 8 height 8
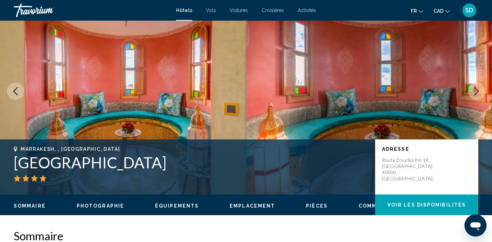
click at [477, 94] on icon "Next image" at bounding box center [477, 91] width 8 height 8
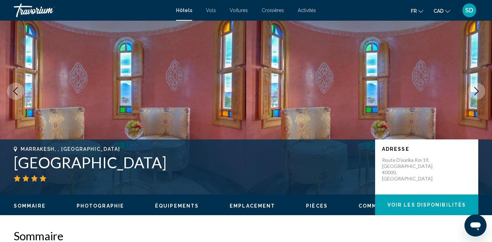
click at [477, 94] on icon "Next image" at bounding box center [477, 91] width 8 height 8
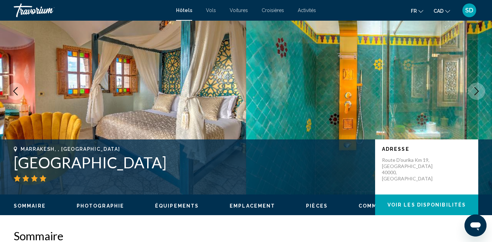
click at [477, 94] on icon "Next image" at bounding box center [477, 91] width 8 height 8
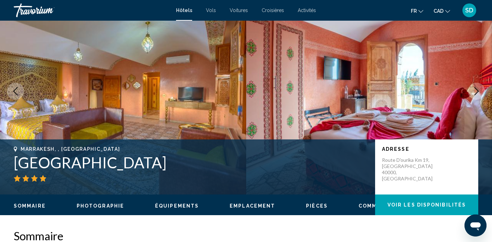
click at [477, 94] on icon "Next image" at bounding box center [477, 91] width 8 height 8
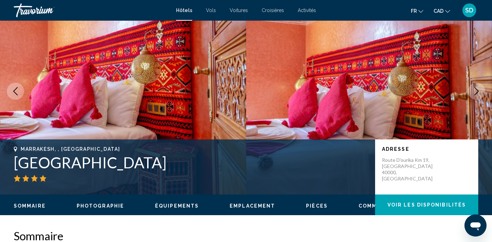
click at [477, 94] on icon "Next image" at bounding box center [477, 91] width 8 height 8
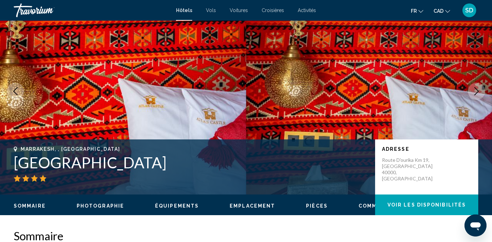
click at [477, 94] on icon "Next image" at bounding box center [477, 91] width 8 height 8
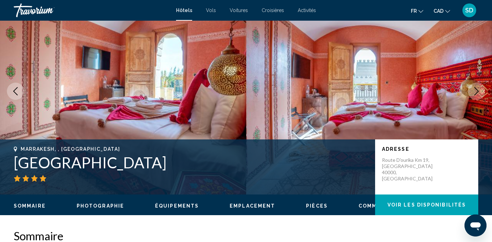
click at [477, 94] on icon "Next image" at bounding box center [477, 91] width 8 height 8
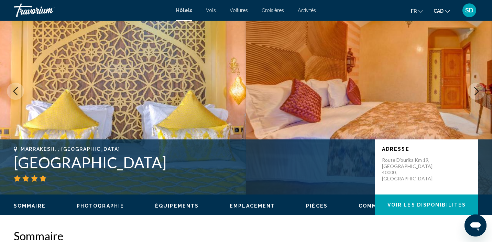
click at [477, 94] on icon "Next image" at bounding box center [477, 91] width 8 height 8
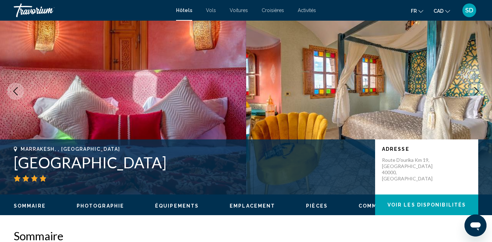
click at [477, 94] on icon "Next image" at bounding box center [477, 91] width 8 height 8
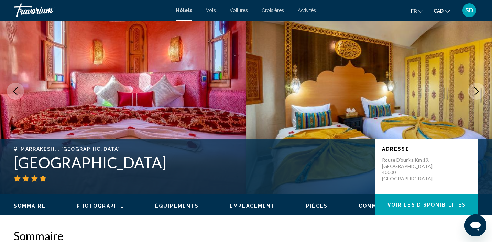
click at [477, 94] on icon "Next image" at bounding box center [477, 91] width 8 height 8
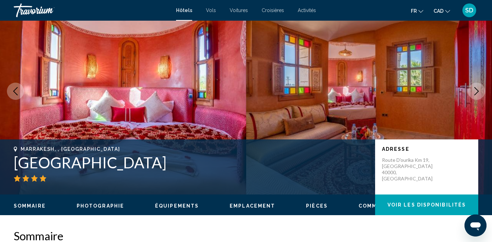
click at [477, 94] on icon "Next image" at bounding box center [477, 91] width 8 height 8
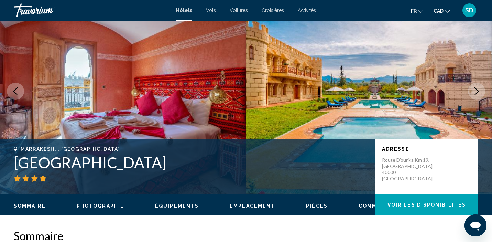
click at [477, 94] on icon "Next image" at bounding box center [477, 91] width 8 height 8
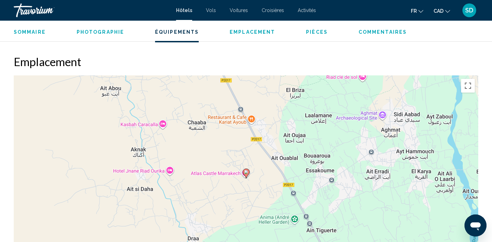
scroll to position [619, 0]
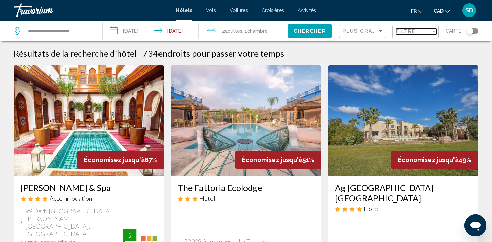
click at [434, 32] on div "Filter" at bounding box center [434, 32] width 6 height 6
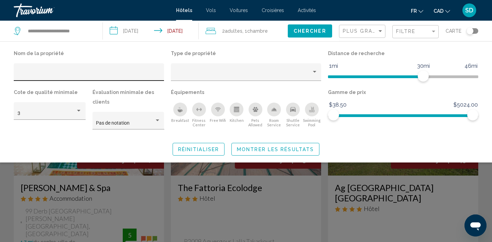
click at [88, 70] on div "Hotel Filters" at bounding box center [89, 74] width 143 height 14
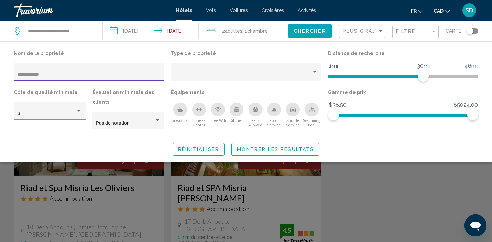
click at [19, 75] on input "**********" at bounding box center [89, 75] width 143 height 6
type input "**********"
click at [397, 185] on div "Search widget" at bounding box center [246, 172] width 492 height 139
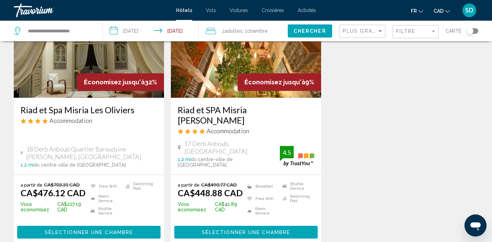
scroll to position [45, 0]
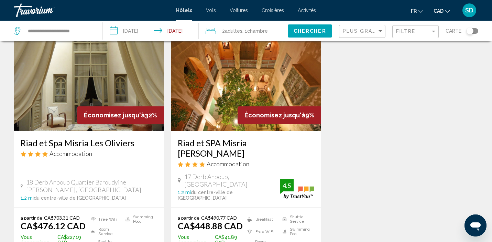
click at [255, 106] on div "Économisez jusqu'à 9%" at bounding box center [280, 115] width 84 height 18
click at [232, 110] on img "Main content" at bounding box center [246, 76] width 150 height 110
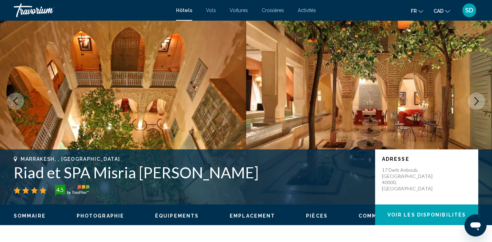
scroll to position [4, 0]
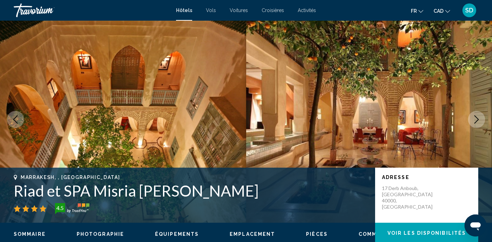
click at [474, 118] on icon "Next image" at bounding box center [477, 119] width 8 height 8
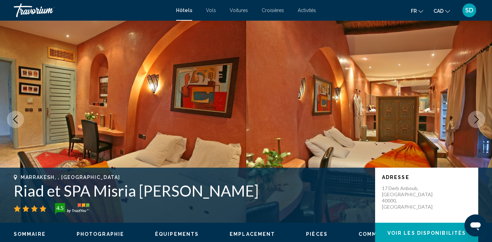
click at [474, 118] on icon "Next image" at bounding box center [477, 119] width 8 height 8
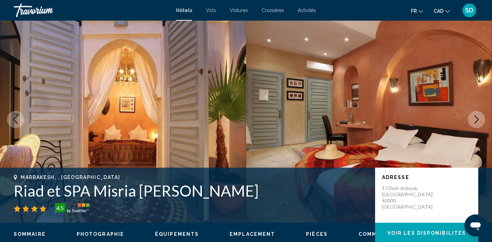
click at [474, 118] on icon "Next image" at bounding box center [477, 119] width 8 height 8
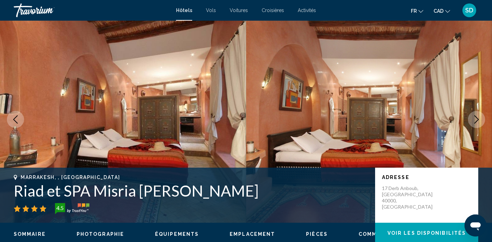
click at [474, 118] on icon "Next image" at bounding box center [477, 119] width 8 height 8
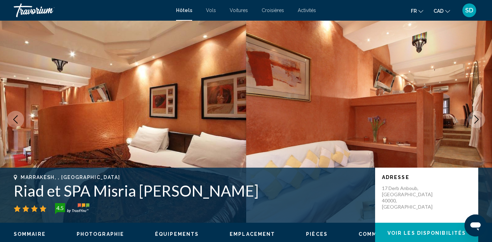
click at [474, 118] on icon "Next image" at bounding box center [477, 119] width 8 height 8
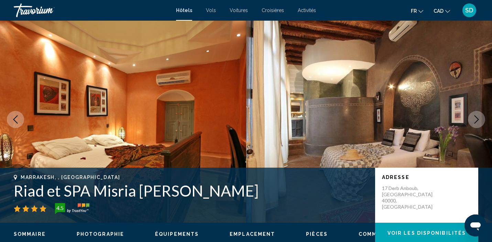
click at [474, 118] on icon "Next image" at bounding box center [477, 119] width 8 height 8
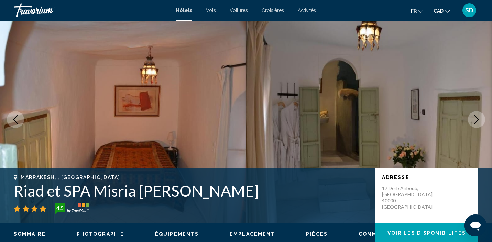
click at [474, 118] on icon "Next image" at bounding box center [477, 119] width 8 height 8
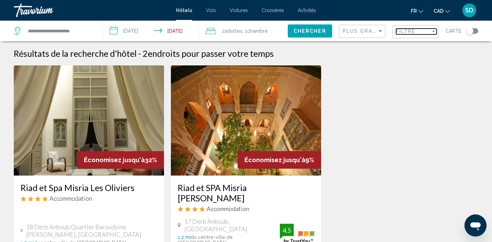
click at [434, 32] on div "Filter" at bounding box center [434, 32] width 6 height 6
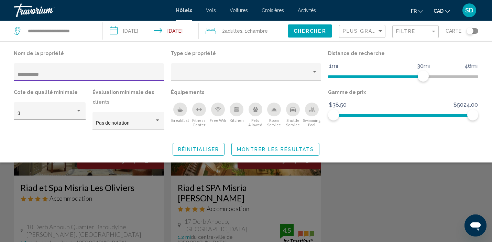
drag, startPoint x: 57, startPoint y: 75, endPoint x: 16, endPoint y: 73, distance: 41.4
click at [16, 73] on div "**********" at bounding box center [89, 72] width 150 height 18
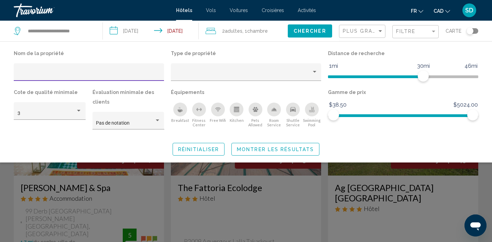
click at [166, 203] on div "Search widget" at bounding box center [246, 172] width 492 height 139
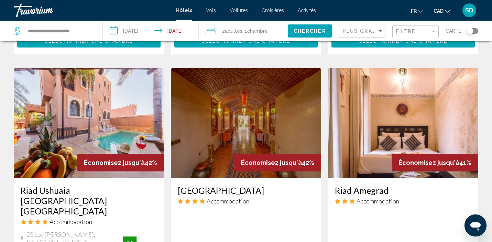
scroll to position [549, 0]
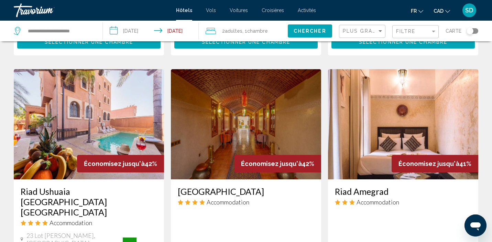
click at [426, 92] on img "Main content" at bounding box center [403, 124] width 150 height 110
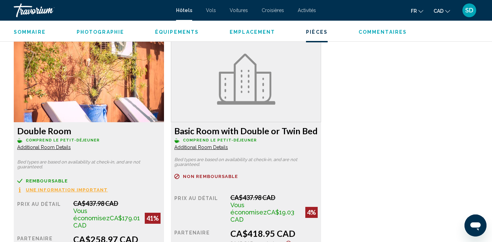
scroll to position [941, 0]
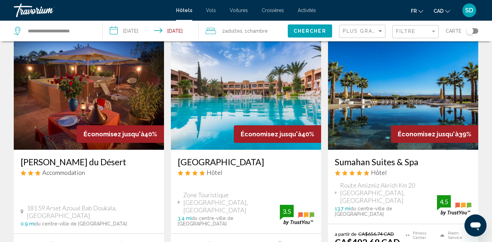
scroll to position [860, 0]
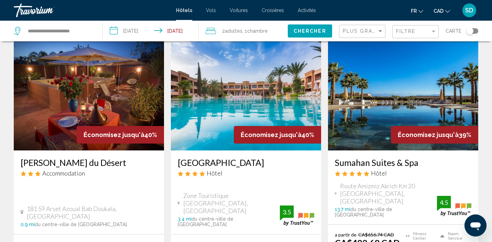
click at [375, 85] on img "Main content" at bounding box center [403, 95] width 150 height 110
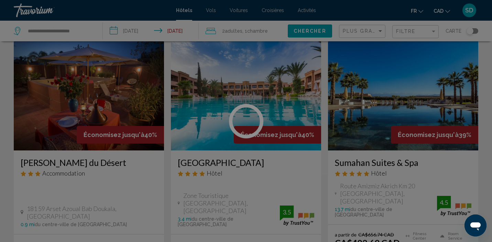
scroll to position [3, 0]
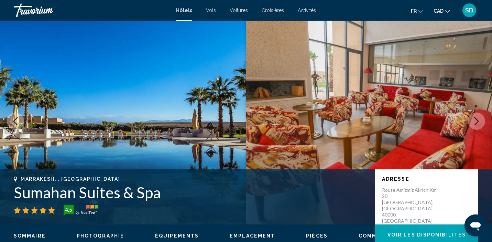
click at [476, 120] on icon "Next image" at bounding box center [477, 121] width 8 height 8
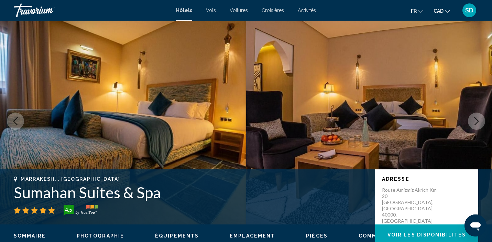
click at [476, 120] on icon "Next image" at bounding box center [477, 121] width 8 height 8
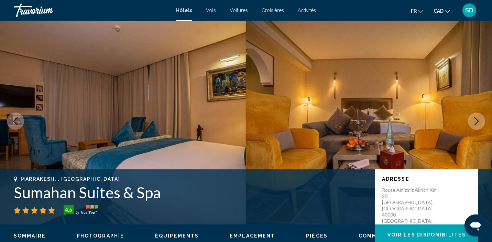
click at [476, 120] on icon "Next image" at bounding box center [477, 121] width 8 height 8
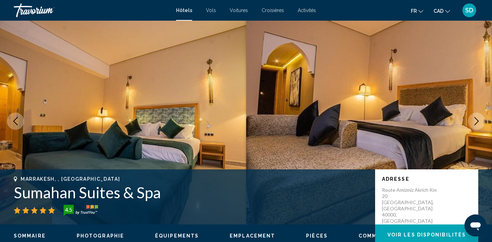
click at [476, 120] on icon "Next image" at bounding box center [477, 121] width 8 height 8
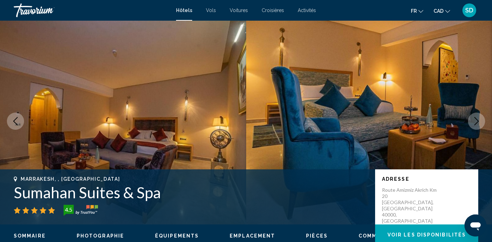
click at [476, 120] on icon "Next image" at bounding box center [477, 121] width 8 height 8
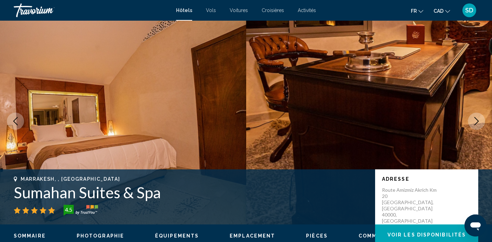
click at [476, 120] on icon "Next image" at bounding box center [477, 121] width 8 height 8
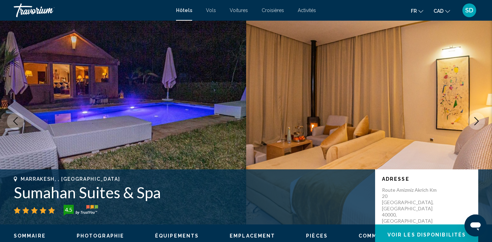
click at [476, 120] on icon "Next image" at bounding box center [477, 121] width 8 height 8
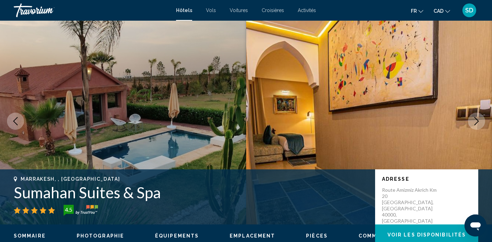
click at [476, 120] on icon "Next image" at bounding box center [477, 121] width 8 height 8
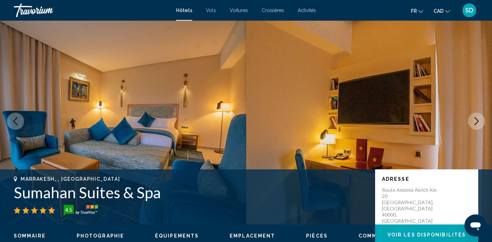
click at [476, 120] on icon "Next image" at bounding box center [477, 121] width 8 height 8
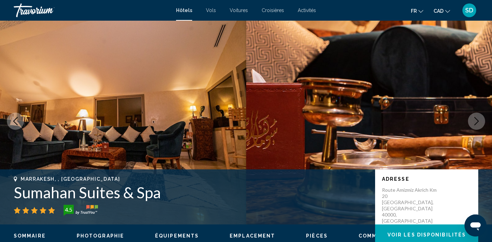
click at [476, 120] on icon "Next image" at bounding box center [477, 121] width 8 height 8
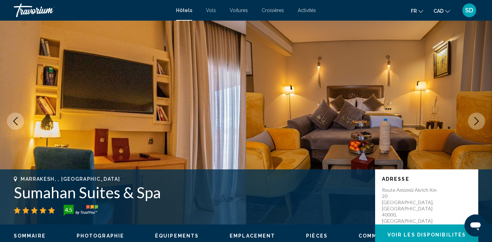
click at [476, 120] on icon "Next image" at bounding box center [477, 121] width 8 height 8
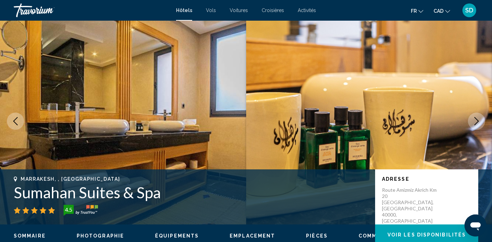
click at [476, 120] on icon "Next image" at bounding box center [477, 121] width 8 height 8
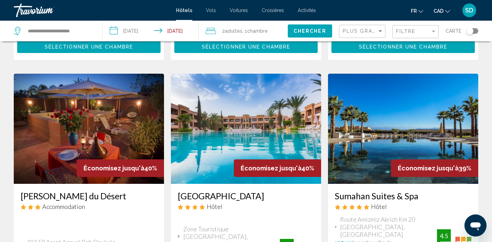
scroll to position [830, 0]
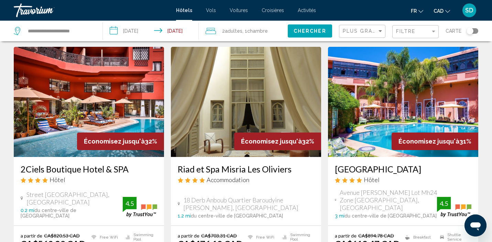
scroll to position [835, 0]
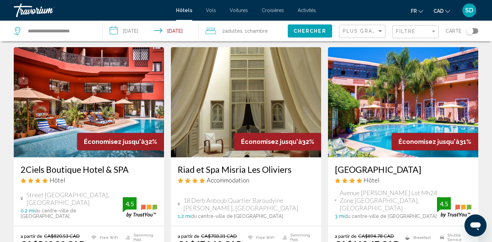
click at [144, 32] on input "**********" at bounding box center [152, 32] width 99 height 23
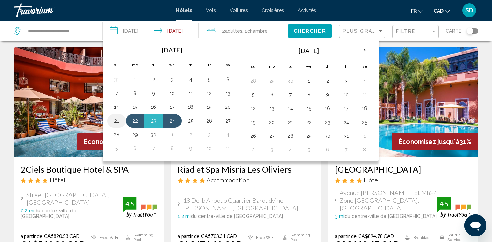
click at [117, 119] on button "21" at bounding box center [116, 121] width 11 height 10
click at [153, 123] on button "23" at bounding box center [153, 121] width 11 height 10
type input "**********"
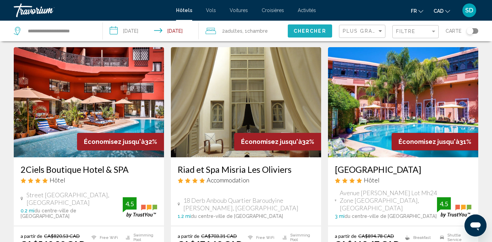
click at [313, 32] on span "Chercher" at bounding box center [310, 32] width 33 height 6
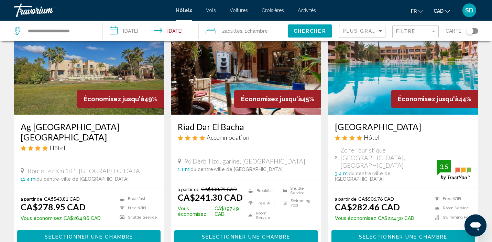
scroll to position [316, 0]
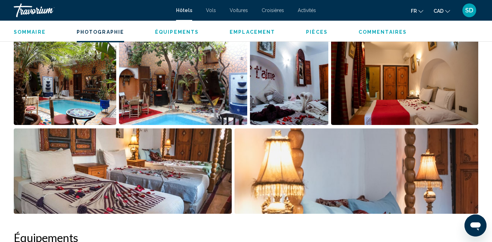
scroll to position [360, 0]
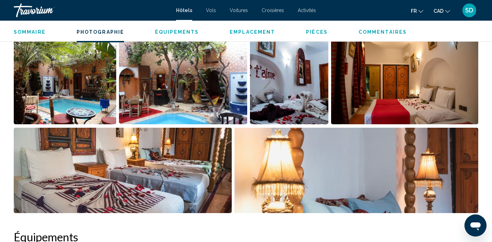
click at [91, 89] on img "Open full-screen image slider" at bounding box center [65, 81] width 103 height 85
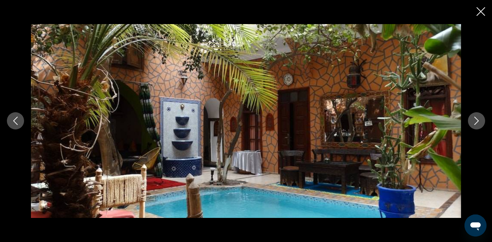
click at [477, 125] on button "Next image" at bounding box center [476, 120] width 17 height 17
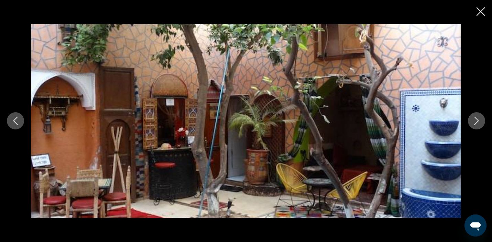
click at [477, 125] on button "Next image" at bounding box center [476, 120] width 17 height 17
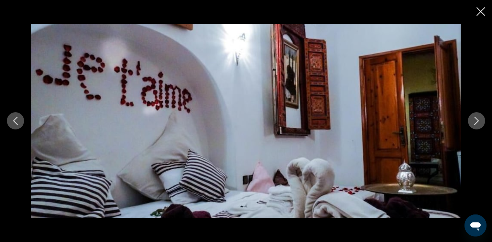
click at [477, 125] on button "Next image" at bounding box center [476, 120] width 17 height 17
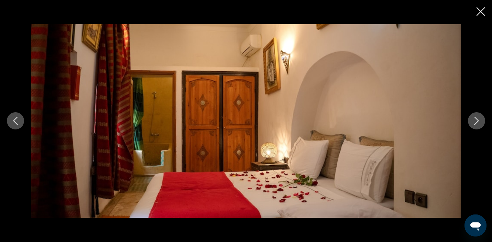
click at [477, 125] on button "Next image" at bounding box center [476, 120] width 17 height 17
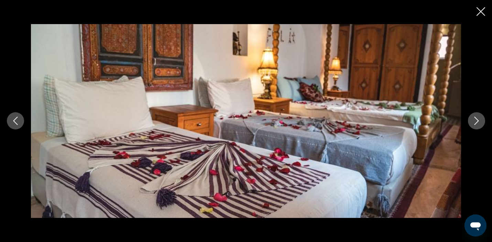
click at [477, 125] on button "Next image" at bounding box center [476, 120] width 17 height 17
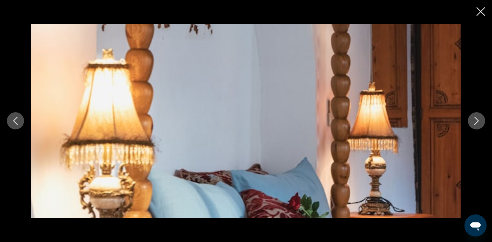
click at [477, 125] on button "Next image" at bounding box center [476, 120] width 17 height 17
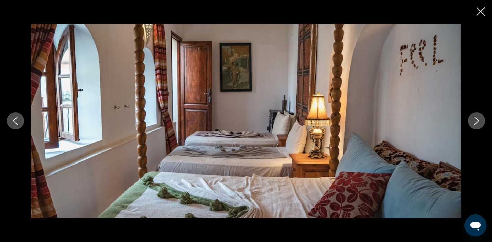
click at [477, 125] on button "Next image" at bounding box center [476, 120] width 17 height 17
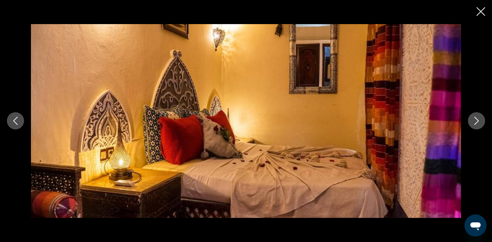
click at [477, 125] on button "Next image" at bounding box center [476, 120] width 17 height 17
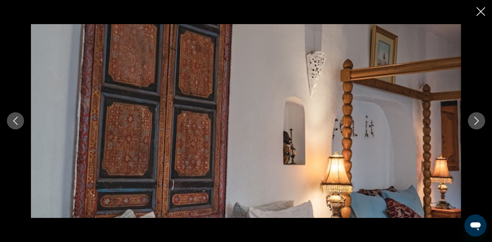
click at [477, 124] on icon "Next image" at bounding box center [477, 121] width 8 height 8
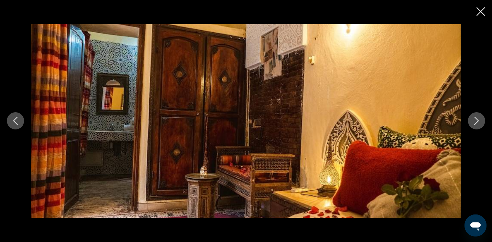
click at [477, 124] on icon "Next image" at bounding box center [477, 121] width 8 height 8
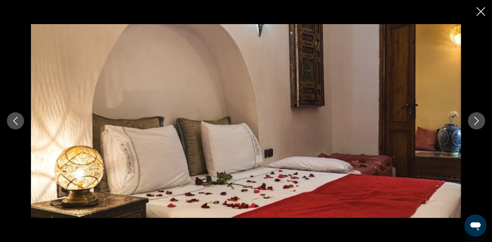
click at [477, 124] on icon "Next image" at bounding box center [477, 121] width 8 height 8
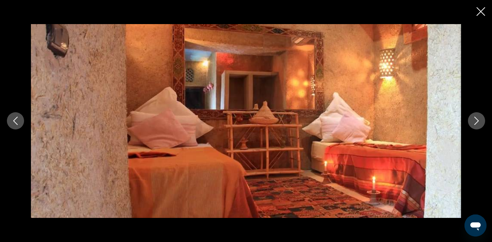
click at [477, 124] on icon "Next image" at bounding box center [477, 121] width 8 height 8
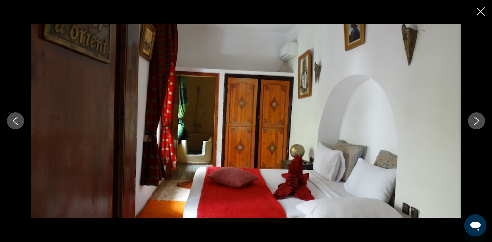
click at [477, 124] on icon "Next image" at bounding box center [477, 121] width 8 height 8
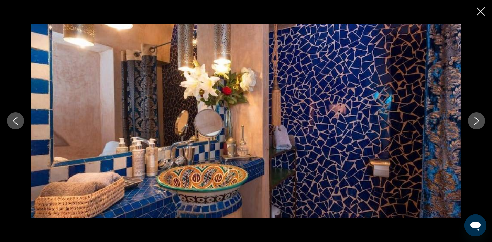
click at [477, 124] on icon "Next image" at bounding box center [477, 121] width 8 height 8
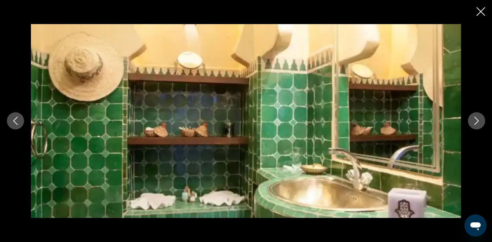
click at [477, 124] on icon "Next image" at bounding box center [477, 121] width 8 height 8
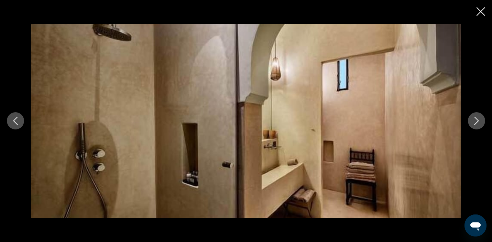
click at [477, 124] on icon "Next image" at bounding box center [477, 121] width 8 height 8
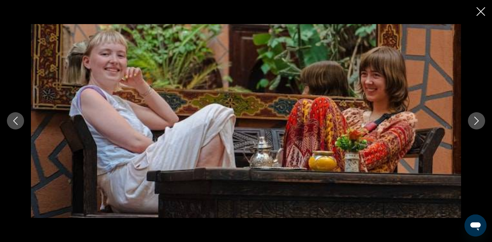
click at [477, 124] on icon "Next image" at bounding box center [477, 121] width 8 height 8
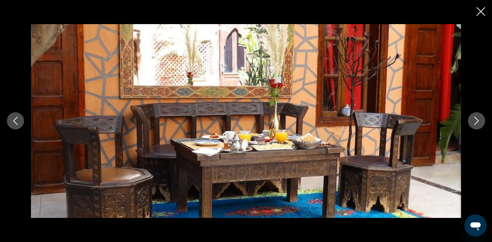
click at [477, 124] on icon "Next image" at bounding box center [477, 121] width 8 height 8
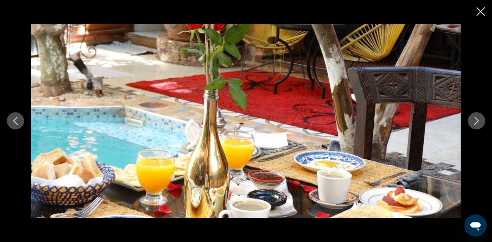
click at [477, 124] on icon "Next image" at bounding box center [477, 121] width 8 height 8
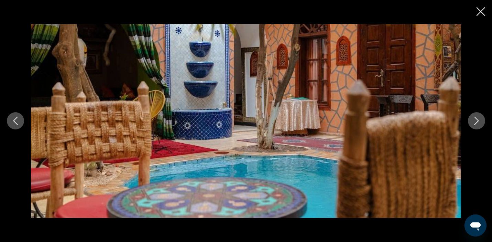
click at [479, 8] on icon "Close slideshow" at bounding box center [481, 11] width 9 height 9
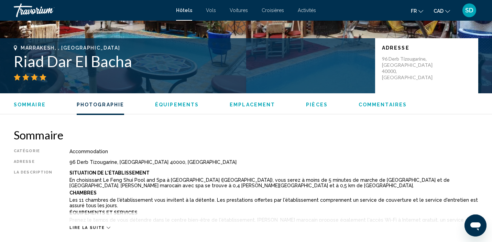
scroll to position [0, 0]
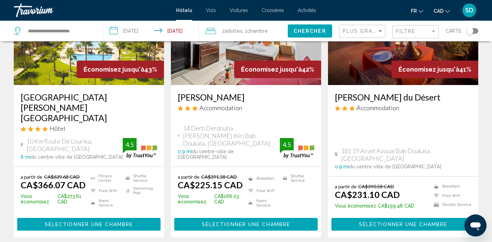
scroll to position [908, 0]
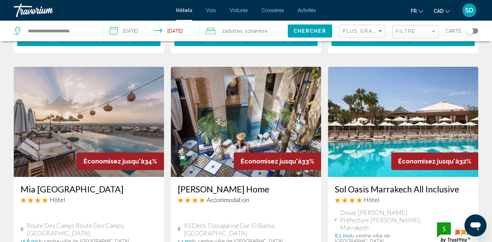
scroll to position [816, 0]
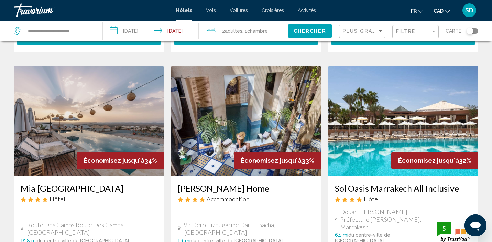
click at [228, 32] on span "Adultes" at bounding box center [234, 31] width 18 height 6
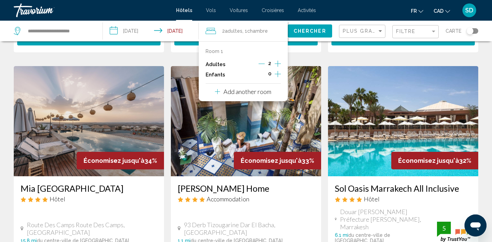
click at [278, 64] on icon "Increment adults" at bounding box center [278, 64] width 6 height 6
click at [320, 32] on span "Chercher" at bounding box center [310, 32] width 33 height 6
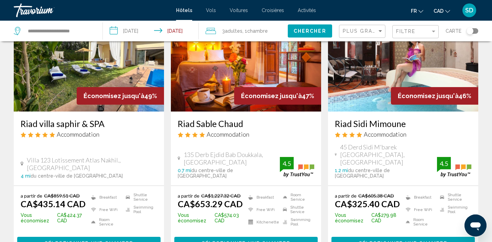
scroll to position [334, 0]
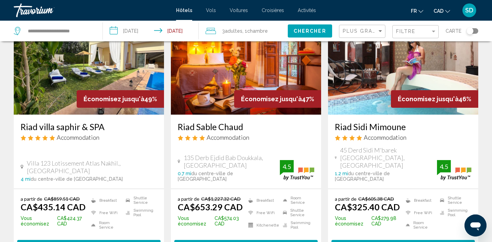
click at [414, 240] on button "Sélectionner une chambre" at bounding box center [403, 246] width 143 height 13
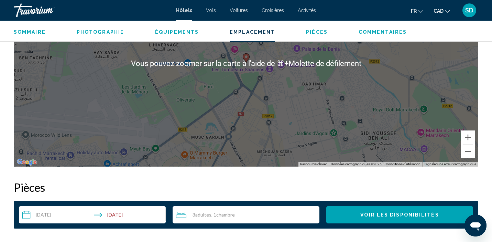
scroll to position [719, 0]
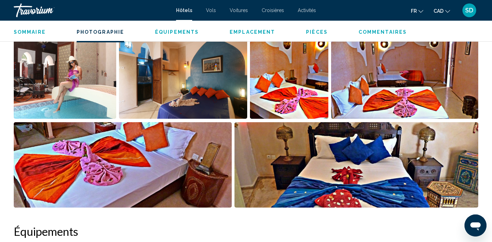
scroll to position [361, 0]
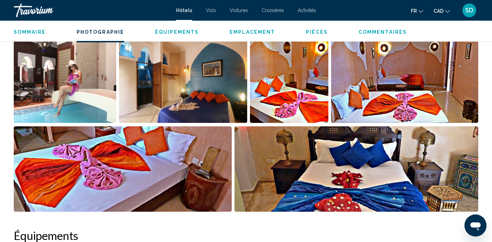
click at [94, 101] on img "Open full-screen image slider" at bounding box center [65, 79] width 103 height 85
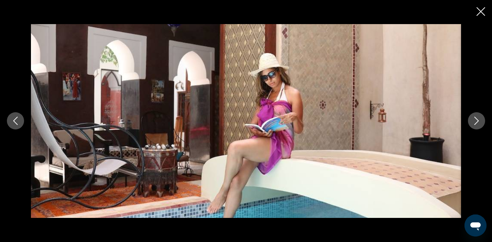
scroll to position [419, 0]
click at [478, 125] on button "Next image" at bounding box center [476, 120] width 17 height 17
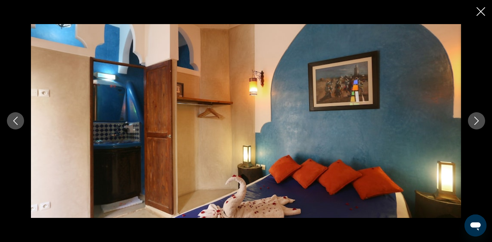
click at [478, 125] on button "Next image" at bounding box center [476, 120] width 17 height 17
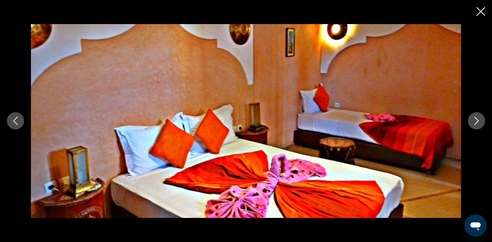
click at [478, 125] on button "Next image" at bounding box center [476, 120] width 17 height 17
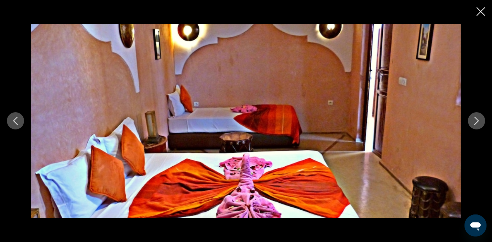
click at [478, 125] on button "Next image" at bounding box center [476, 120] width 17 height 17
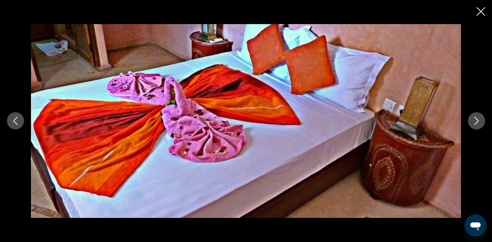
click at [478, 125] on button "Next image" at bounding box center [476, 120] width 17 height 17
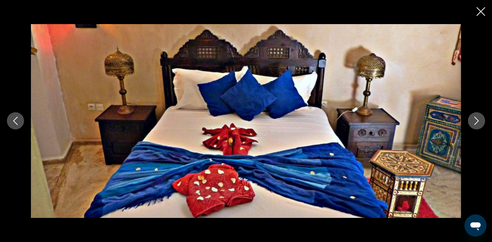
click at [478, 125] on button "Next image" at bounding box center [476, 120] width 17 height 17
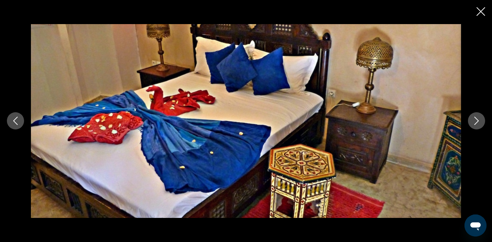
click at [478, 125] on button "Next image" at bounding box center [476, 120] width 17 height 17
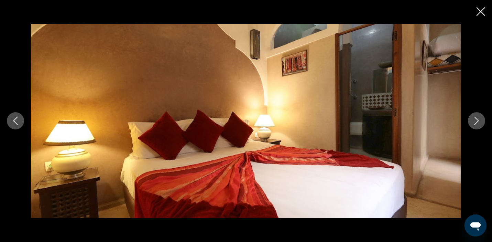
click at [478, 125] on button "Next image" at bounding box center [476, 120] width 17 height 17
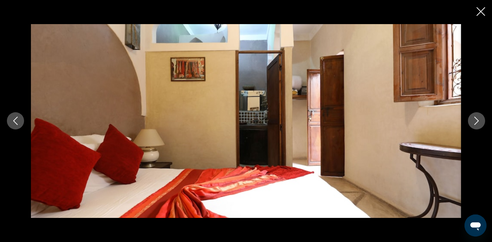
click at [478, 125] on button "Next image" at bounding box center [476, 120] width 17 height 17
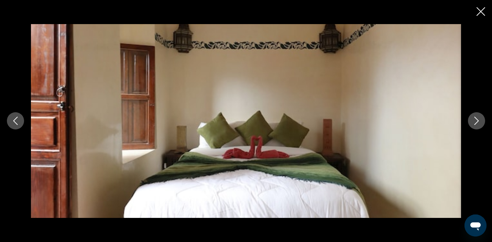
click at [478, 125] on button "Next image" at bounding box center [476, 120] width 17 height 17
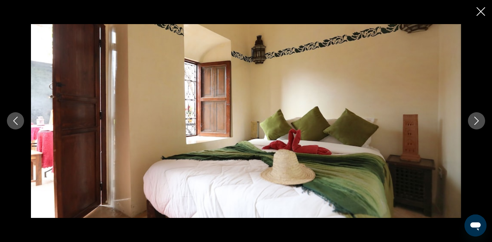
click at [478, 125] on button "Next image" at bounding box center [476, 120] width 17 height 17
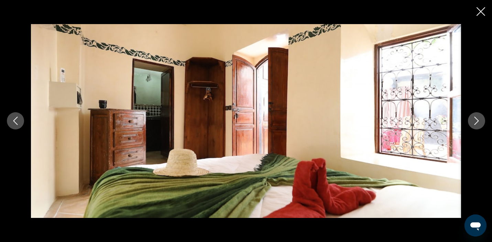
click at [478, 125] on button "Next image" at bounding box center [476, 120] width 17 height 17
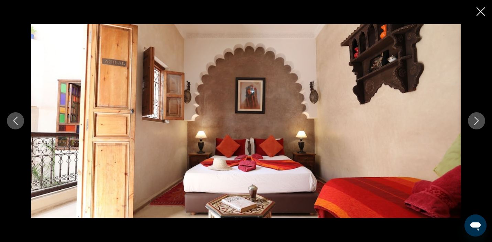
click at [478, 125] on button "Next image" at bounding box center [476, 120] width 17 height 17
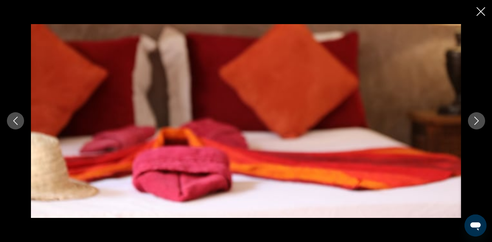
click at [478, 125] on button "Next image" at bounding box center [476, 120] width 17 height 17
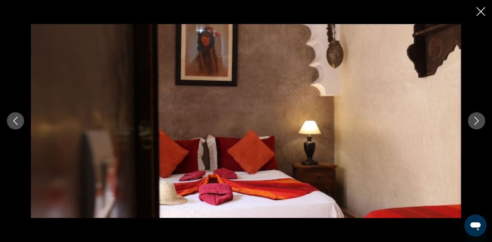
click at [478, 125] on button "Next image" at bounding box center [476, 120] width 17 height 17
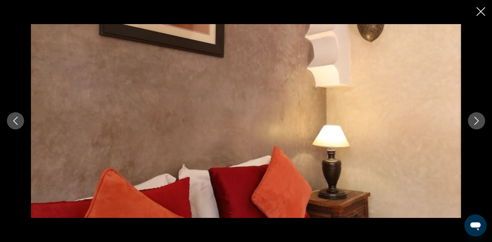
click at [478, 125] on button "Next image" at bounding box center [476, 120] width 17 height 17
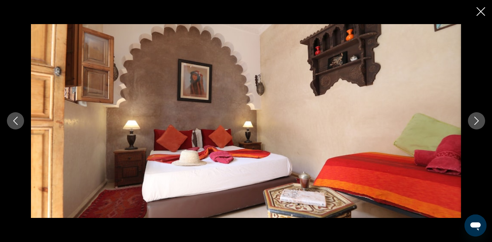
click at [478, 125] on button "Next image" at bounding box center [476, 120] width 17 height 17
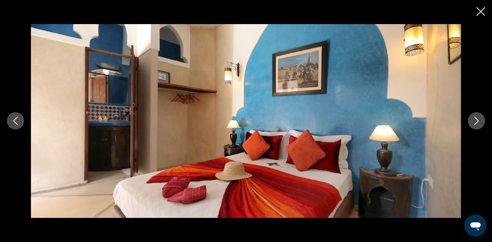
click at [478, 125] on button "Next image" at bounding box center [476, 120] width 17 height 17
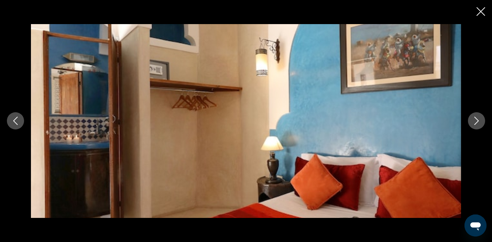
click at [478, 125] on button "Next image" at bounding box center [476, 120] width 17 height 17
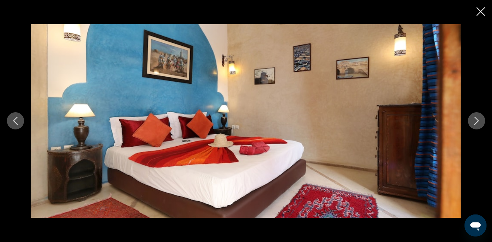
click at [478, 125] on button "Next image" at bounding box center [476, 120] width 17 height 17
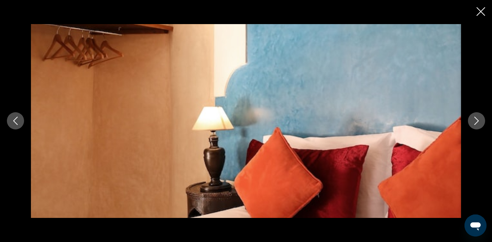
click at [478, 125] on button "Next image" at bounding box center [476, 120] width 17 height 17
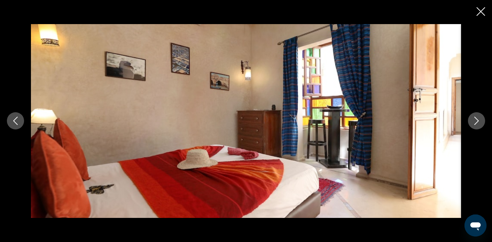
click at [478, 125] on button "Next image" at bounding box center [476, 120] width 17 height 17
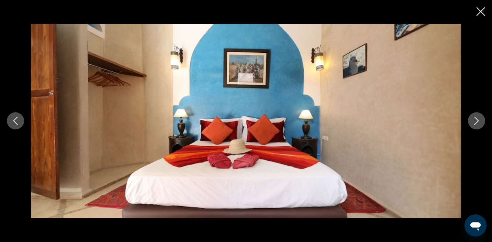
click at [478, 125] on button "Next image" at bounding box center [476, 120] width 17 height 17
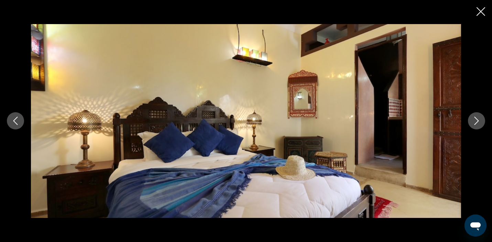
click at [478, 118] on icon "Next image" at bounding box center [477, 121] width 8 height 8
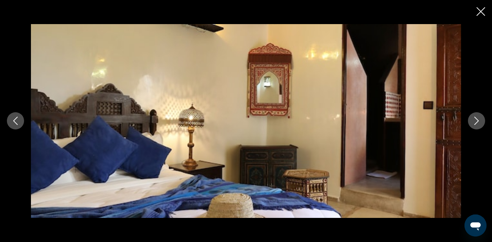
click at [478, 118] on icon "Next image" at bounding box center [477, 121] width 8 height 8
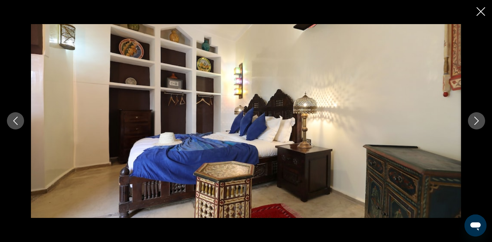
click at [478, 118] on icon "Next image" at bounding box center [477, 121] width 8 height 8
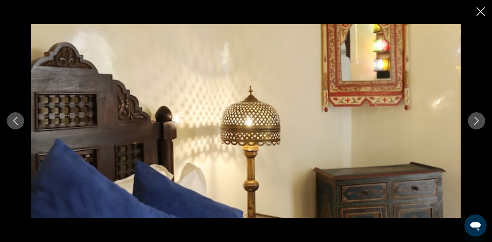
click at [478, 118] on icon "Next image" at bounding box center [477, 121] width 8 height 8
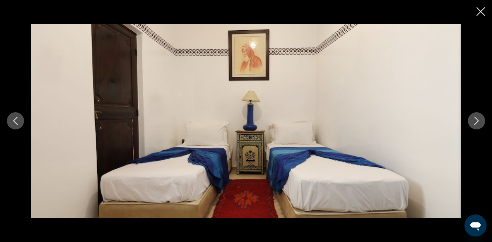
click at [478, 118] on icon "Next image" at bounding box center [477, 121] width 8 height 8
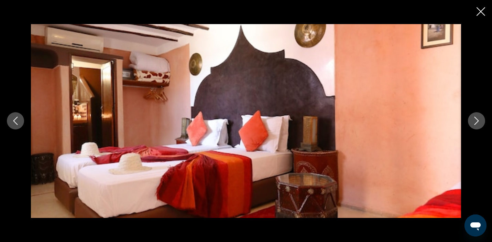
click at [478, 118] on icon "Next image" at bounding box center [477, 121] width 8 height 8
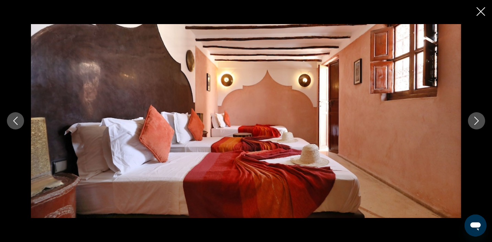
click at [478, 121] on icon "Next image" at bounding box center [477, 121] width 8 height 8
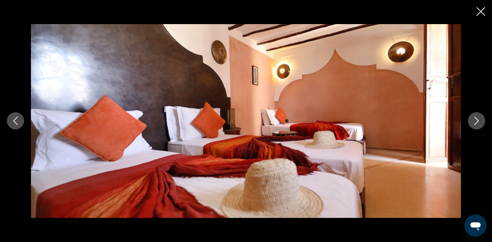
click at [478, 121] on icon "Next image" at bounding box center [477, 121] width 8 height 8
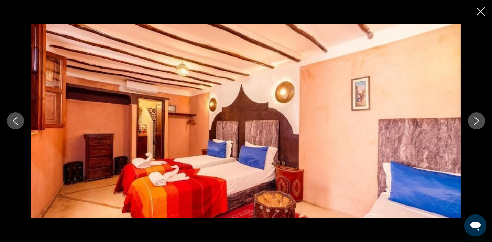
click at [478, 121] on icon "Next image" at bounding box center [477, 121] width 8 height 8
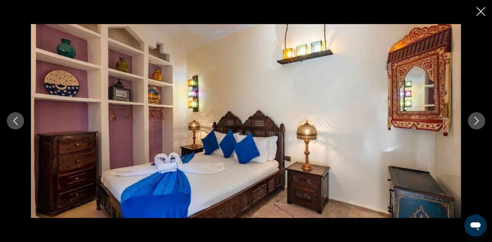
click at [478, 121] on icon "Next image" at bounding box center [477, 121] width 8 height 8
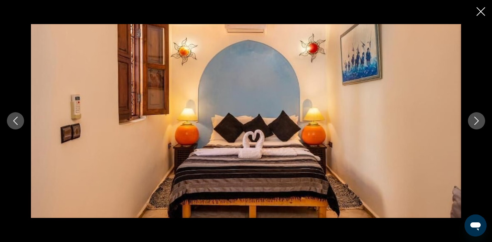
scroll to position [604, 0]
click at [475, 122] on icon "Next image" at bounding box center [477, 121] width 8 height 8
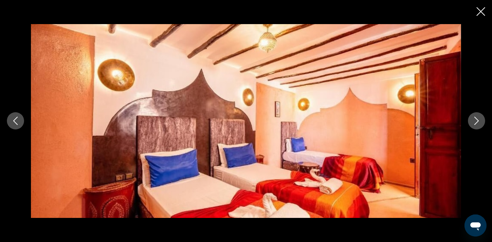
click at [475, 122] on icon "Next image" at bounding box center [477, 121] width 8 height 8
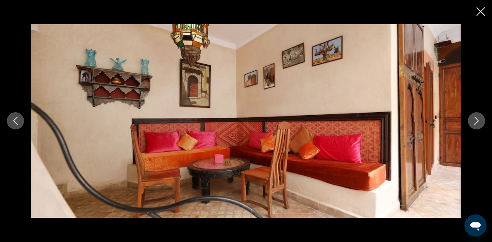
click at [481, 10] on icon "Close slideshow" at bounding box center [481, 11] width 9 height 9
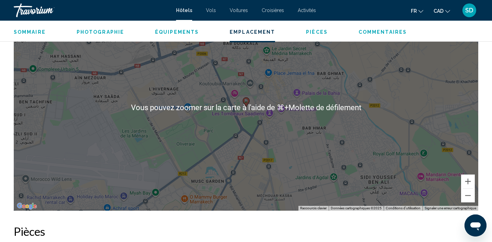
scroll to position [687, 0]
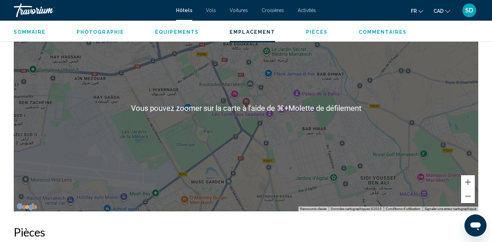
click at [273, 125] on div "Pour activer le glissement avec le clavier, appuyez sur Alt+Entrée. Une fois ce…" at bounding box center [246, 108] width 465 height 206
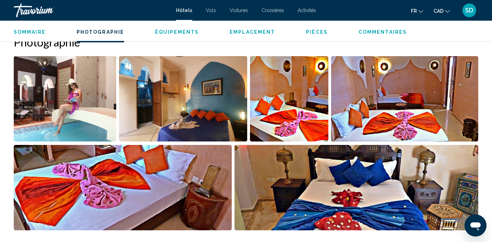
scroll to position [340, 0]
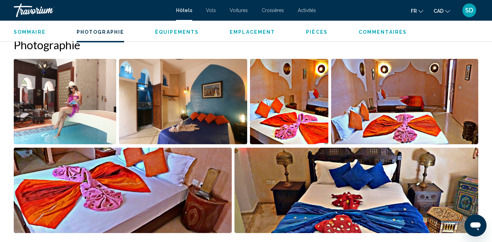
click at [62, 110] on img "Open full-screen image slider" at bounding box center [65, 101] width 103 height 85
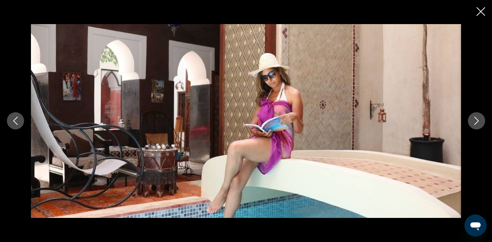
click at [479, 120] on icon "Next image" at bounding box center [477, 121] width 8 height 8
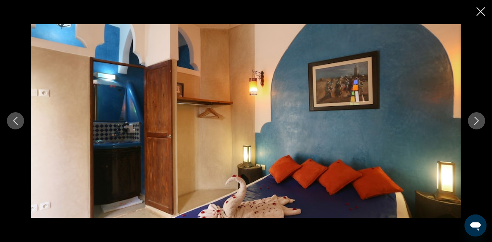
click at [482, 15] on icon "Close slideshow" at bounding box center [481, 11] width 9 height 9
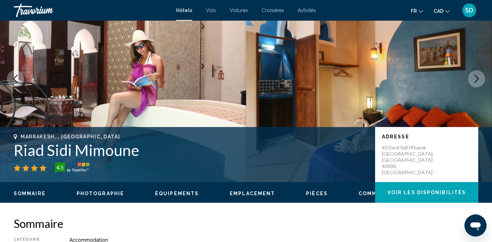
scroll to position [0, 0]
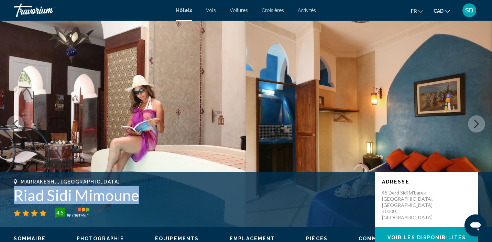
drag, startPoint x: 9, startPoint y: 196, endPoint x: 133, endPoint y: 203, distance: 125.0
click at [133, 203] on div "Marrakesh, , Morocco Riad Sidi Mimoune 4.5 Adresse 45 Derd Sidi M'barek Sidi Mi…" at bounding box center [246, 199] width 492 height 41
copy h1 "Riad Sidi Mimoune"
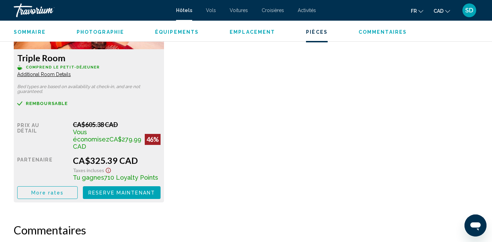
scroll to position [1011, 0]
click at [144, 189] on button "Reserve maintenant Plus disponible" at bounding box center [122, 192] width 78 height 13
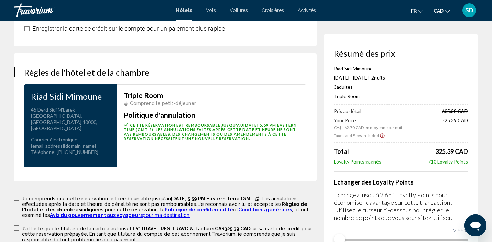
scroll to position [857, 0]
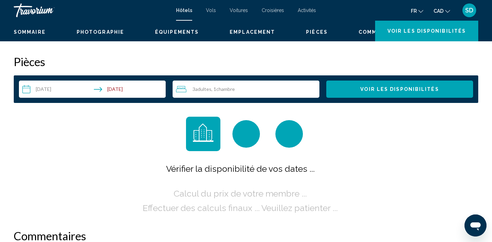
scroll to position [3, 0]
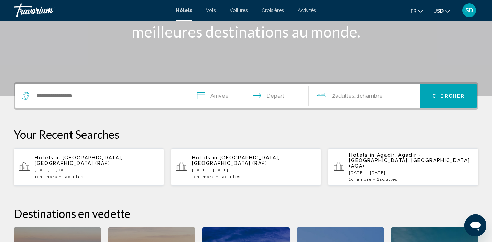
scroll to position [114, 0]
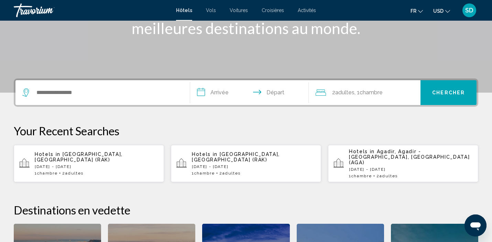
click at [84, 171] on span "Adultes" at bounding box center [74, 173] width 18 height 5
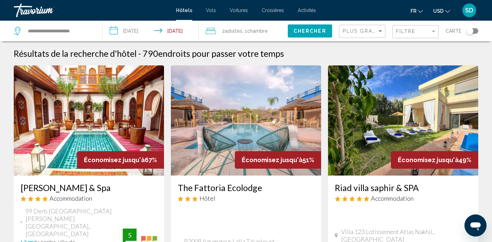
click at [447, 12] on icon "Change currency" at bounding box center [447, 11] width 5 height 3
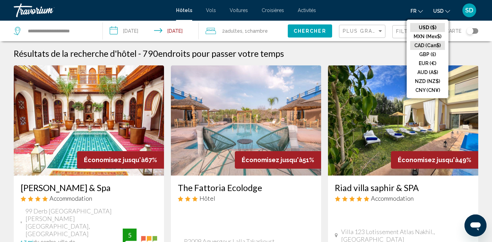
click at [436, 48] on button "CAD (Can$)" at bounding box center [427, 45] width 35 height 9
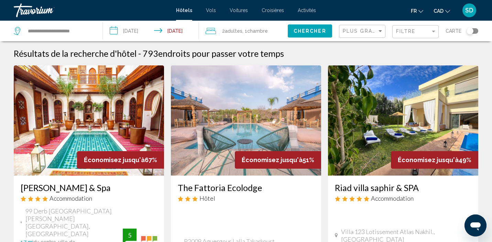
click at [239, 29] on span "Adultes" at bounding box center [234, 31] width 18 height 6
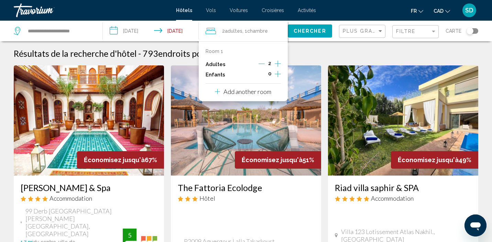
click at [280, 66] on icon "Increment adults" at bounding box center [278, 64] width 6 height 8
click at [319, 32] on span "Chercher" at bounding box center [310, 32] width 33 height 6
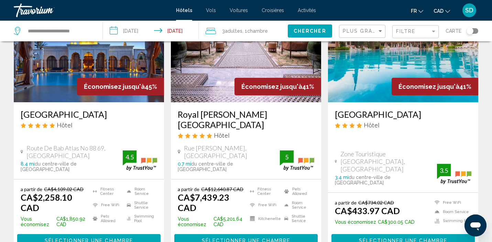
scroll to position [902, 0]
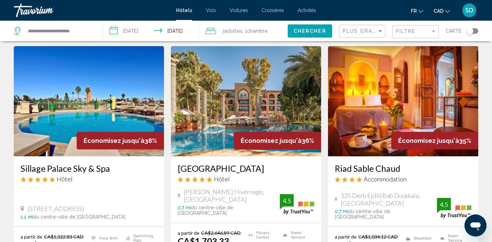
scroll to position [297, 0]
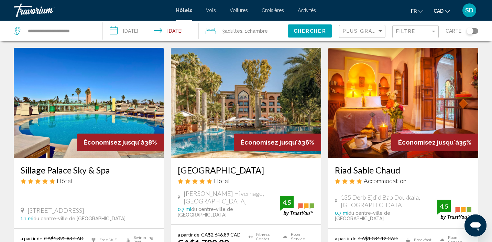
click at [245, 74] on img "Main content" at bounding box center [246, 103] width 150 height 110
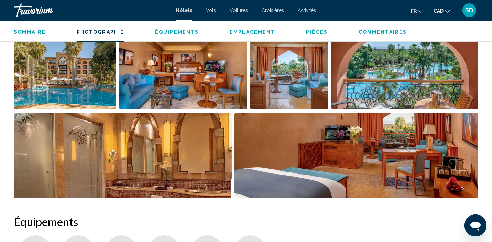
scroll to position [373, 0]
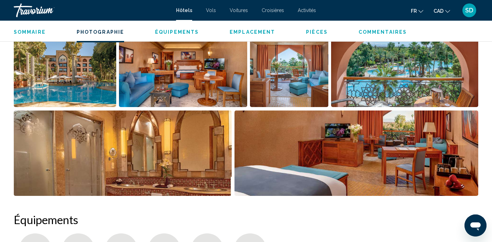
click at [421, 77] on img "Open full-screen image slider" at bounding box center [404, 64] width 147 height 85
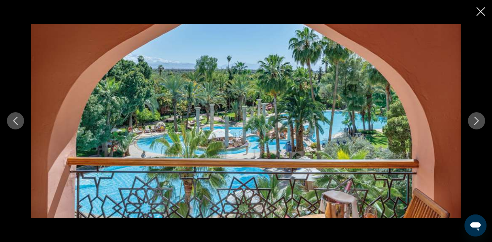
click at [473, 123] on icon "Next image" at bounding box center [477, 121] width 8 height 8
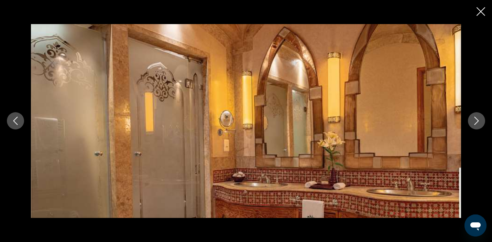
click at [473, 123] on icon "Next image" at bounding box center [477, 121] width 8 height 8
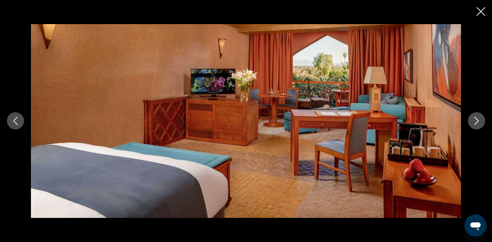
click at [473, 123] on icon "Next image" at bounding box center [477, 121] width 8 height 8
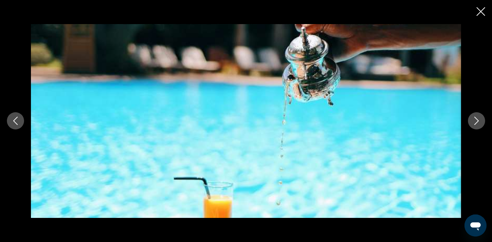
click at [473, 123] on icon "Next image" at bounding box center [477, 121] width 8 height 8
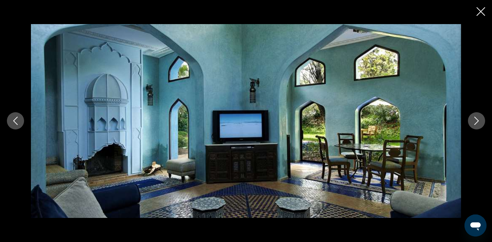
click at [473, 123] on icon "Next image" at bounding box center [477, 121] width 8 height 8
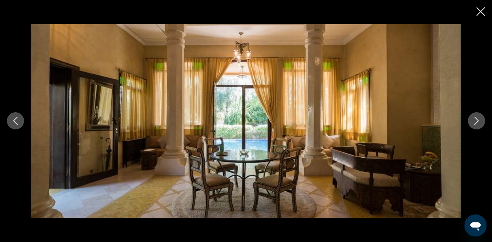
click at [473, 123] on icon "Next image" at bounding box center [477, 121] width 8 height 8
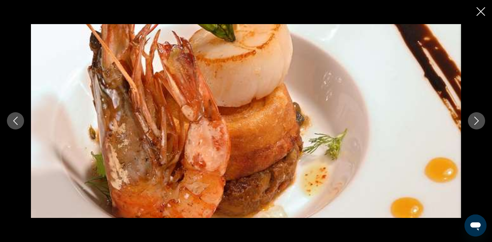
click at [473, 123] on icon "Next image" at bounding box center [477, 121] width 8 height 8
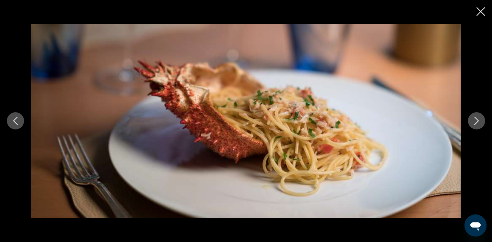
click at [473, 123] on icon "Next image" at bounding box center [477, 121] width 8 height 8
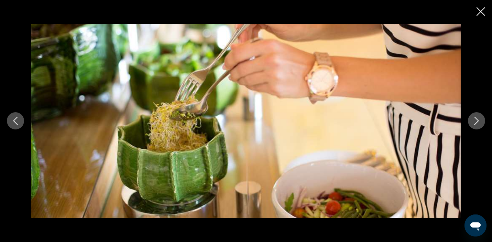
click at [473, 123] on icon "Next image" at bounding box center [477, 121] width 8 height 8
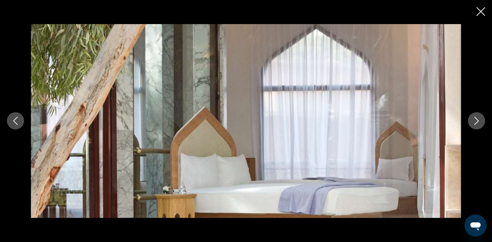
click at [473, 123] on icon "Next image" at bounding box center [477, 121] width 8 height 8
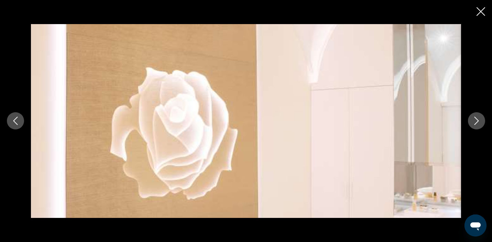
click at [479, 13] on icon "Close slideshow" at bounding box center [481, 11] width 9 height 9
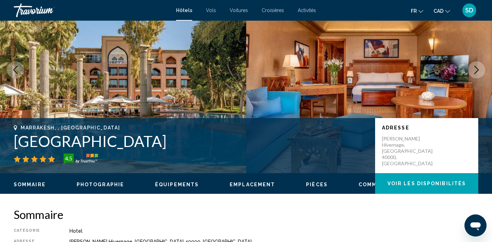
scroll to position [0, 0]
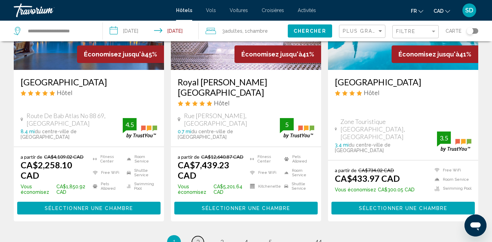
click at [198, 238] on span "2" at bounding box center [197, 242] width 3 height 8
